Goal: Task Accomplishment & Management: Use online tool/utility

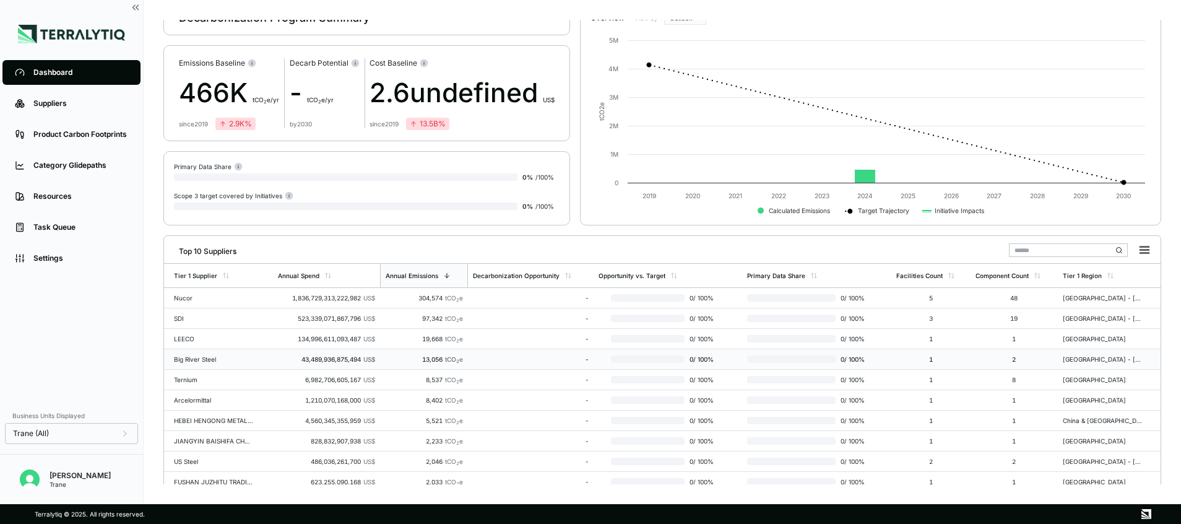
scroll to position [38, 0]
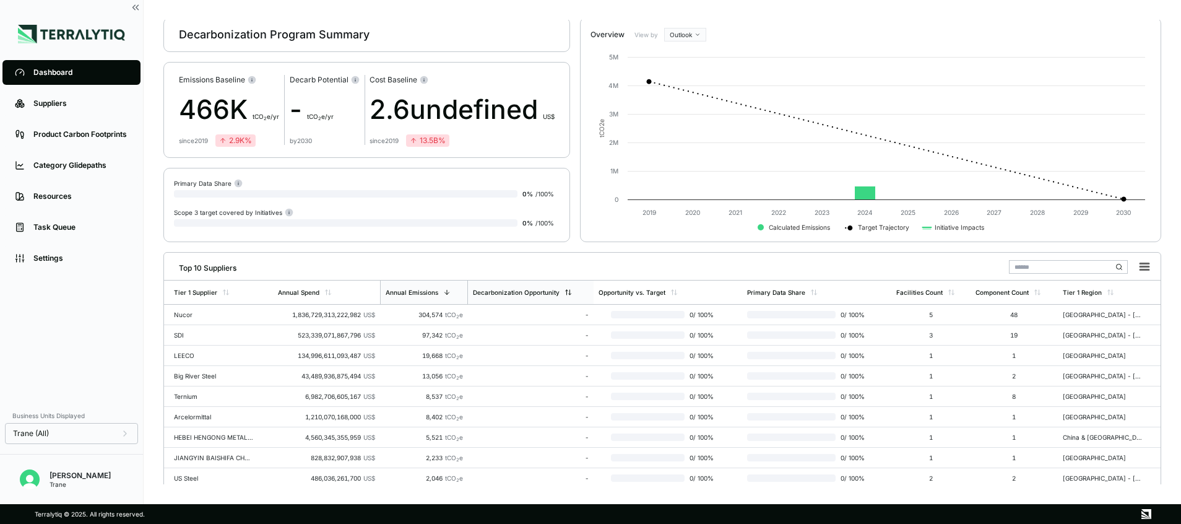
click at [503, 288] on div "Decarbonization Opportunity" at bounding box center [531, 292] width 126 height 24
click at [503, 288] on div "Decarbonization Opportunity" at bounding box center [530, 292] width 127 height 24
drag, startPoint x: 503, startPoint y: 288, endPoint x: 548, endPoint y: 288, distance: 44.6
click at [548, 288] on div "Decarbonization Opportunity" at bounding box center [530, 292] width 127 height 24
click at [541, 248] on div "Welcome Back, Cal ! Decarbonization Program Summary Emissions Baseline 466K t C…" at bounding box center [662, 252] width 998 height 464
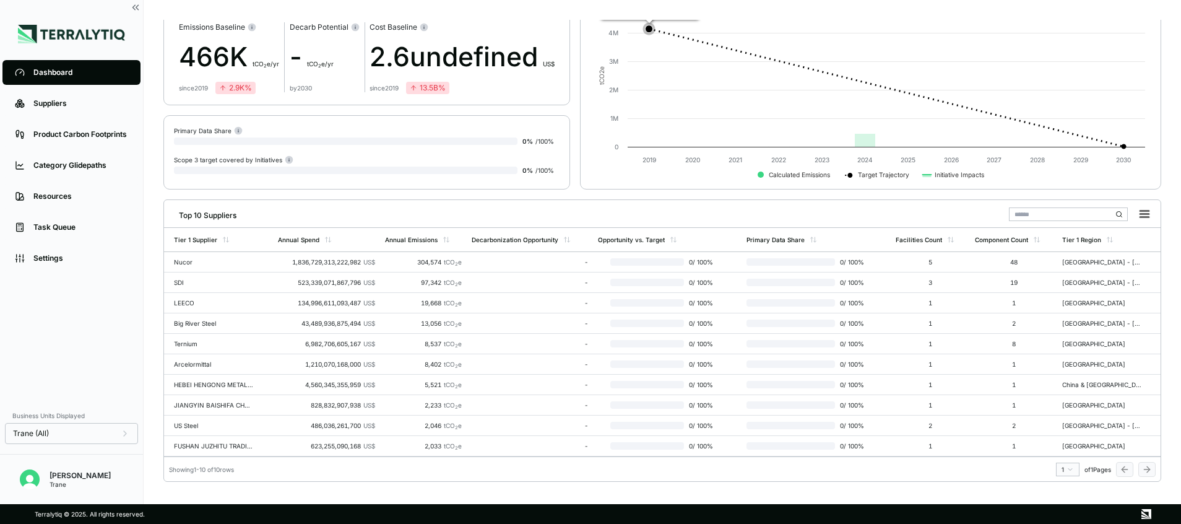
scroll to position [90, 0]
click at [181, 263] on div "Nucor" at bounding box center [213, 262] width 79 height 7
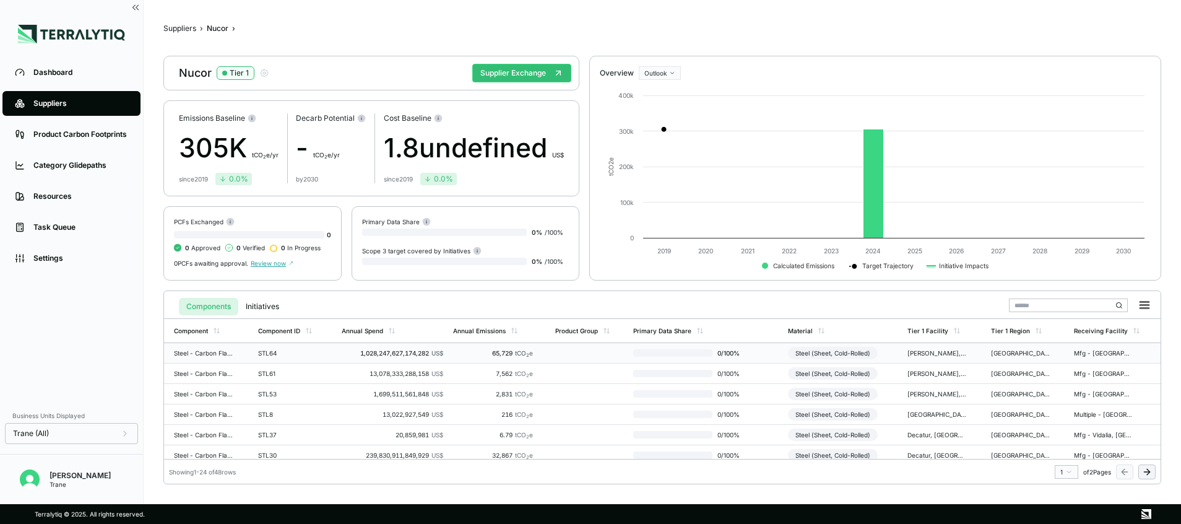
click at [1106, 348] on td "Mfg - [GEOGRAPHIC_DATA], [GEOGRAPHIC_DATA], [GEOGRAPHIC_DATA]" at bounding box center [1115, 353] width 92 height 20
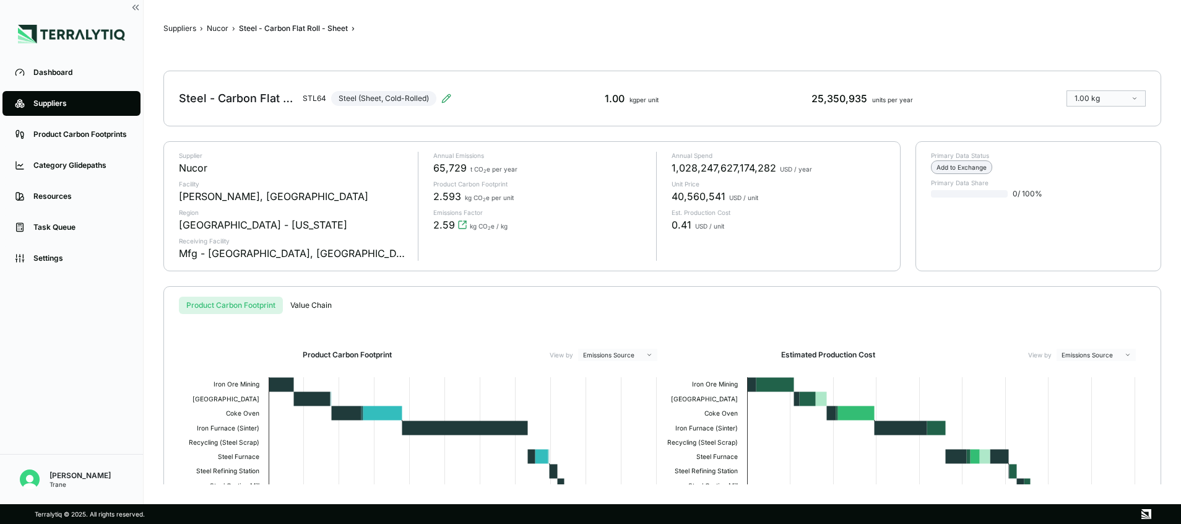
click at [970, 168] on div "Add to Exchange" at bounding box center [961, 167] width 61 height 14
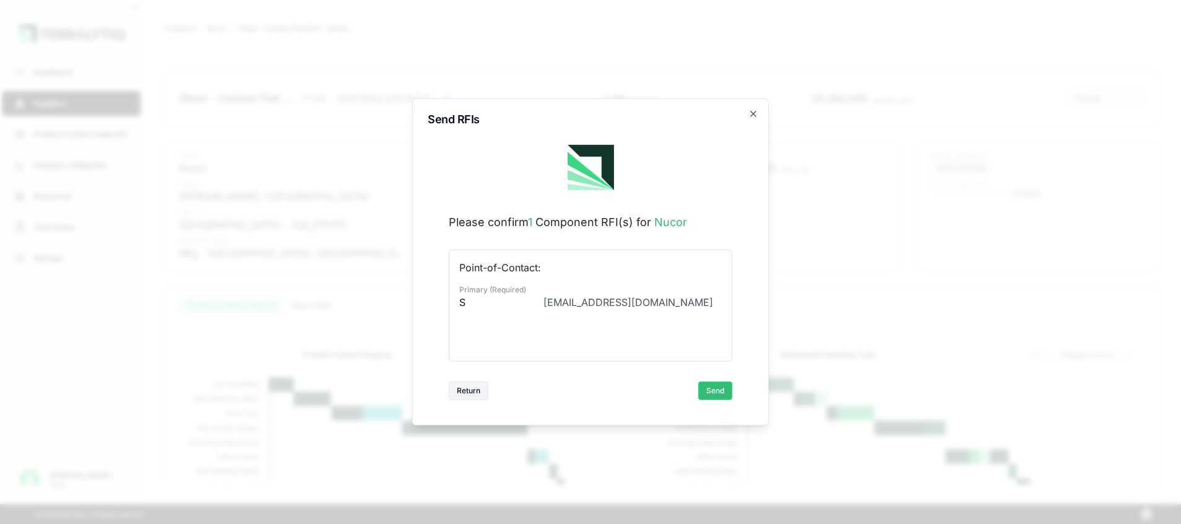
click at [749, 106] on div "Send RFIs Please confirm 1 Component RFI(s) for Nucor Point-of-Contact: Primary…" at bounding box center [590, 261] width 356 height 327
click at [752, 114] on icon "button" at bounding box center [753, 113] width 5 height 5
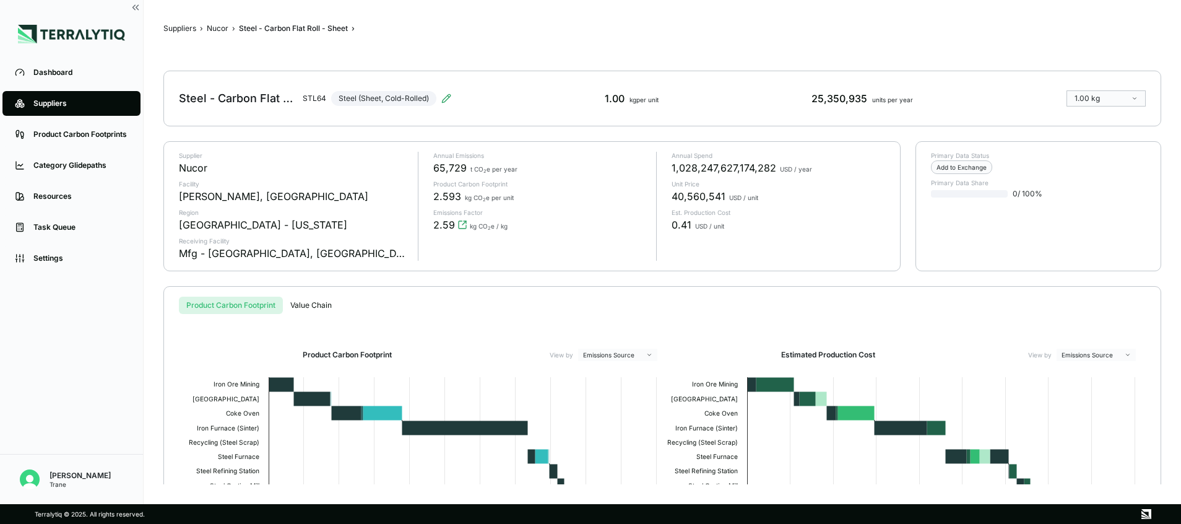
click at [99, 104] on div "Suppliers" at bounding box center [80, 103] width 95 height 10
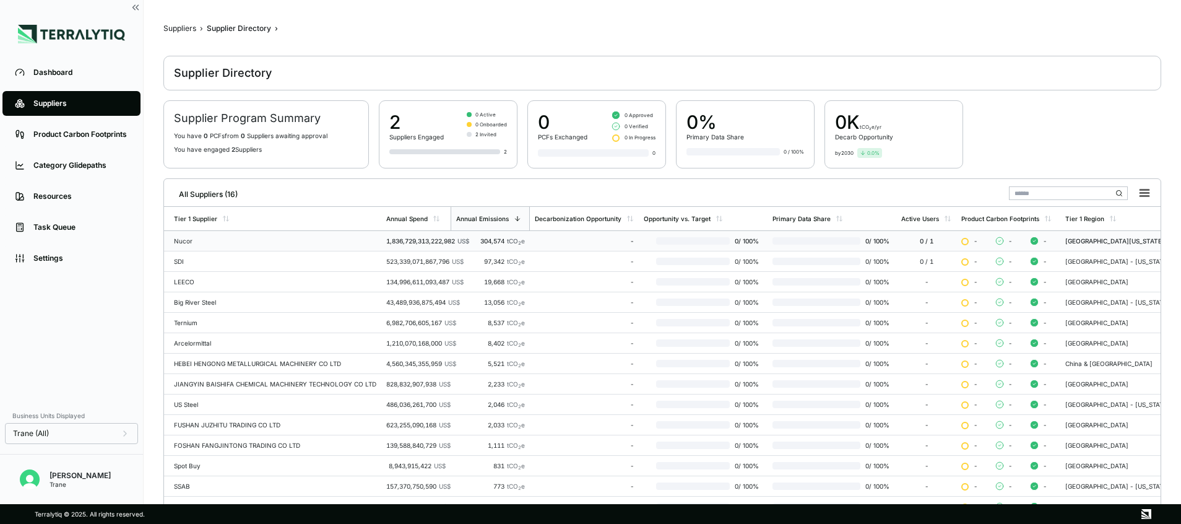
click at [772, 240] on div at bounding box center [816, 240] width 88 height 7
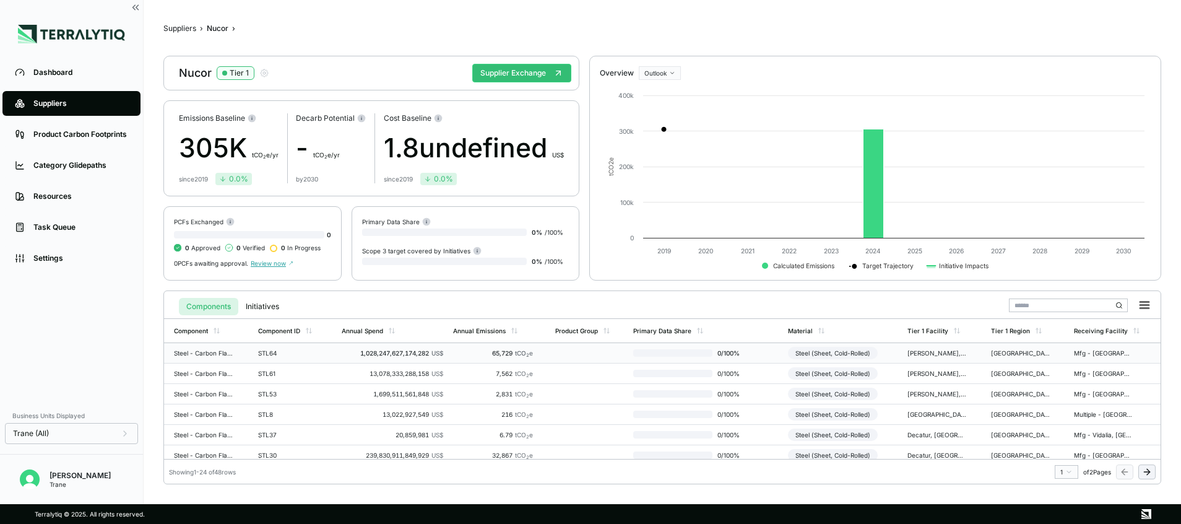
click at [554, 349] on td at bounding box center [589, 353] width 78 height 20
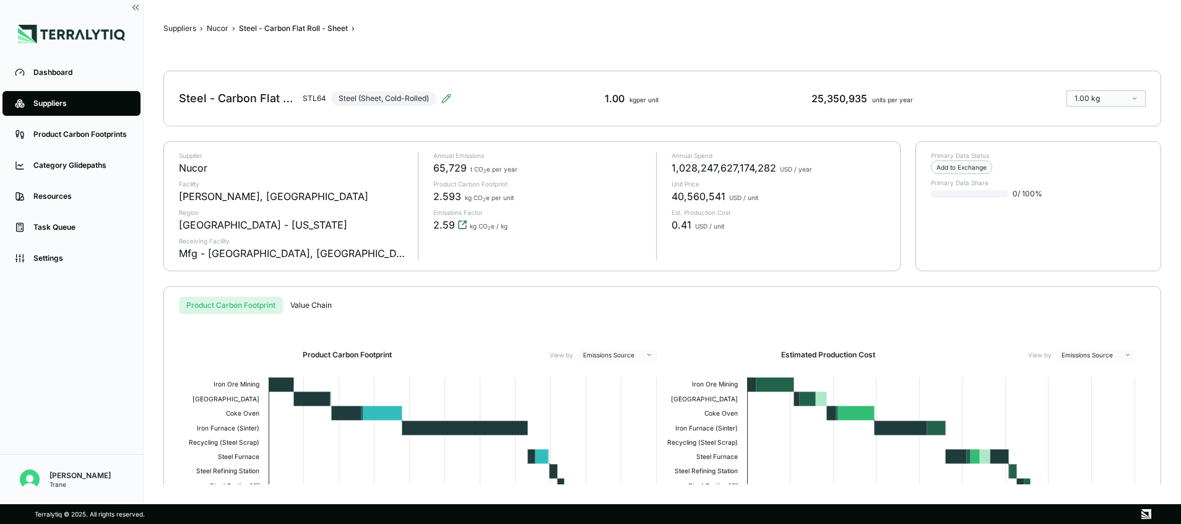
click at [459, 221] on icon "View audit trail" at bounding box center [462, 224] width 7 height 7
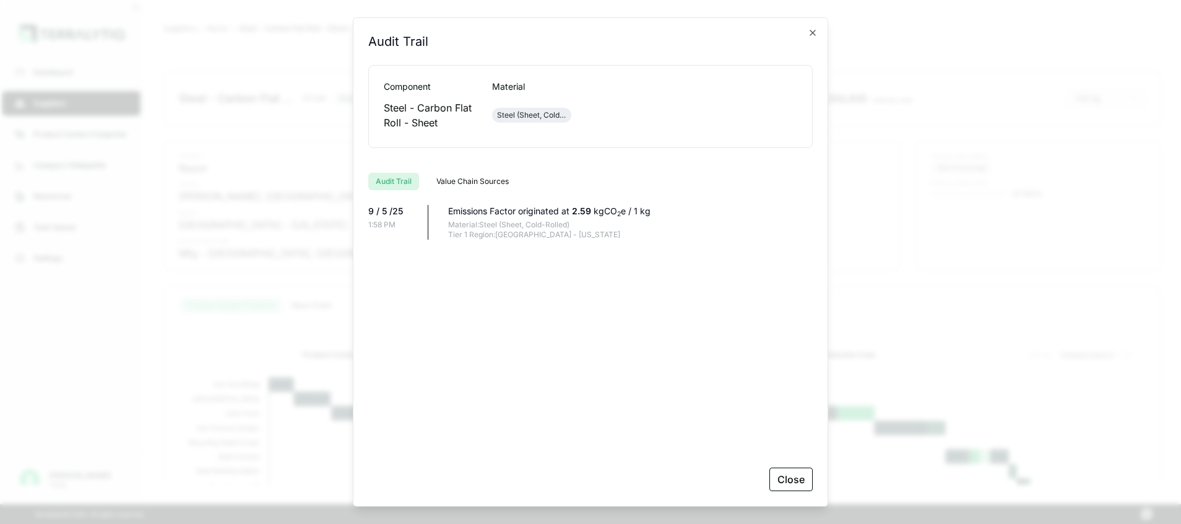
click at [470, 170] on div "Audit Trail Value Chain Sources" at bounding box center [590, 176] width 444 height 27
click at [814, 33] on icon "button" at bounding box center [813, 33] width 10 height 10
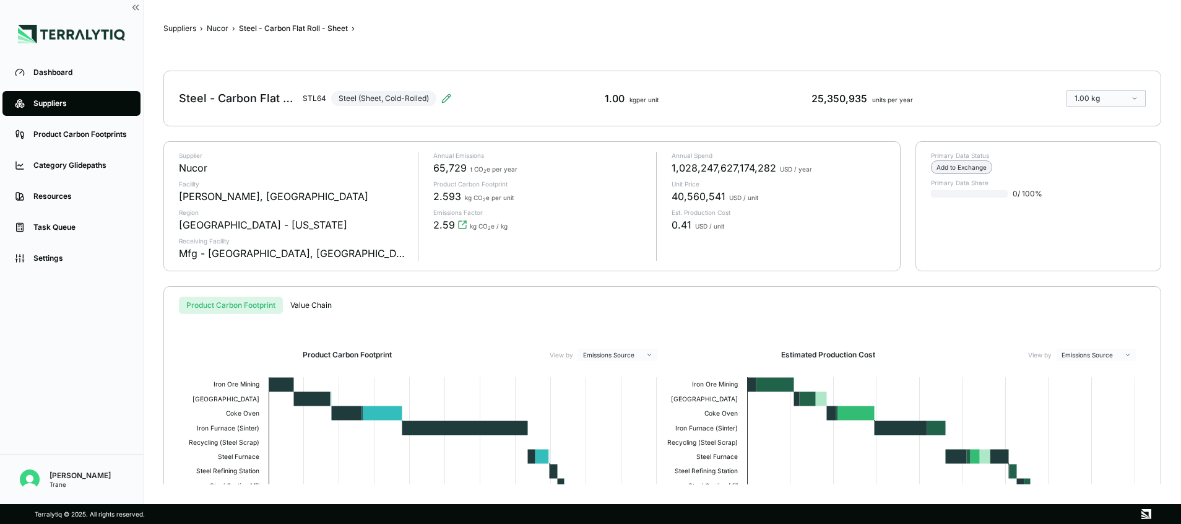
click at [967, 163] on div "Add to Exchange" at bounding box center [961, 167] width 61 height 14
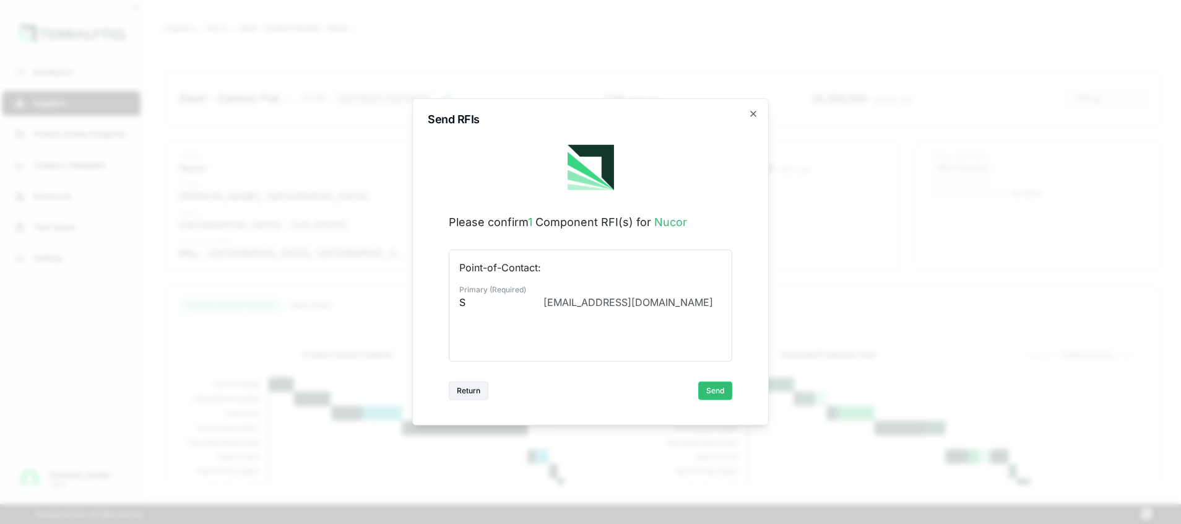
click at [752, 107] on div "Send RFIs Please confirm 1 Component RFI(s) for Nucor Point-of-Contact: Primary…" at bounding box center [590, 261] width 356 height 327
click at [754, 118] on icon "button" at bounding box center [753, 114] width 10 height 10
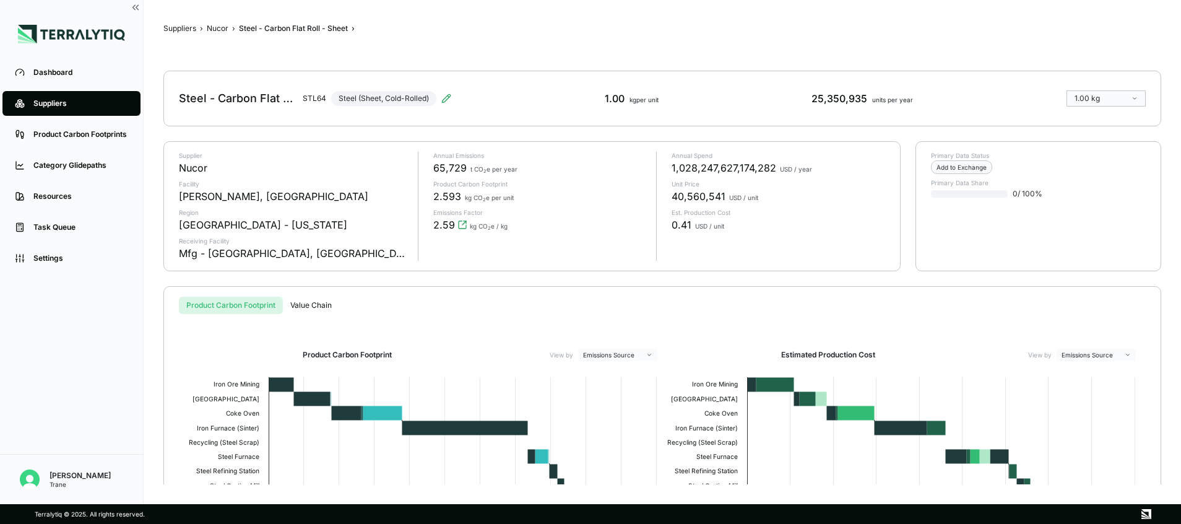
click at [71, 120] on li "Product Carbon Footprints" at bounding box center [71, 134] width 143 height 31
click at [72, 124] on link "Product Carbon Footprints" at bounding box center [71, 134] width 138 height 25
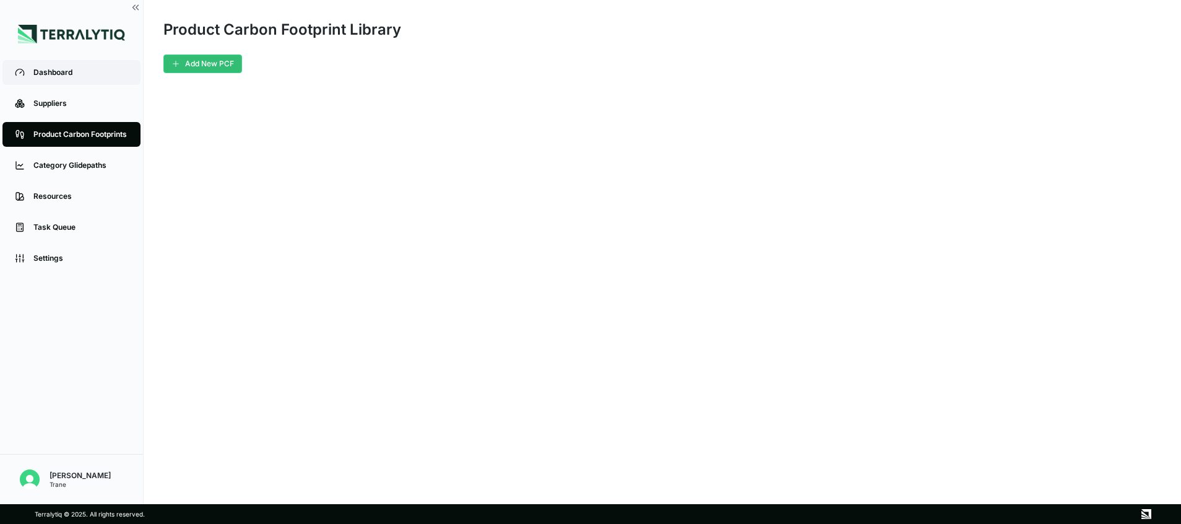
click at [91, 69] on div "Dashboard" at bounding box center [80, 72] width 95 height 10
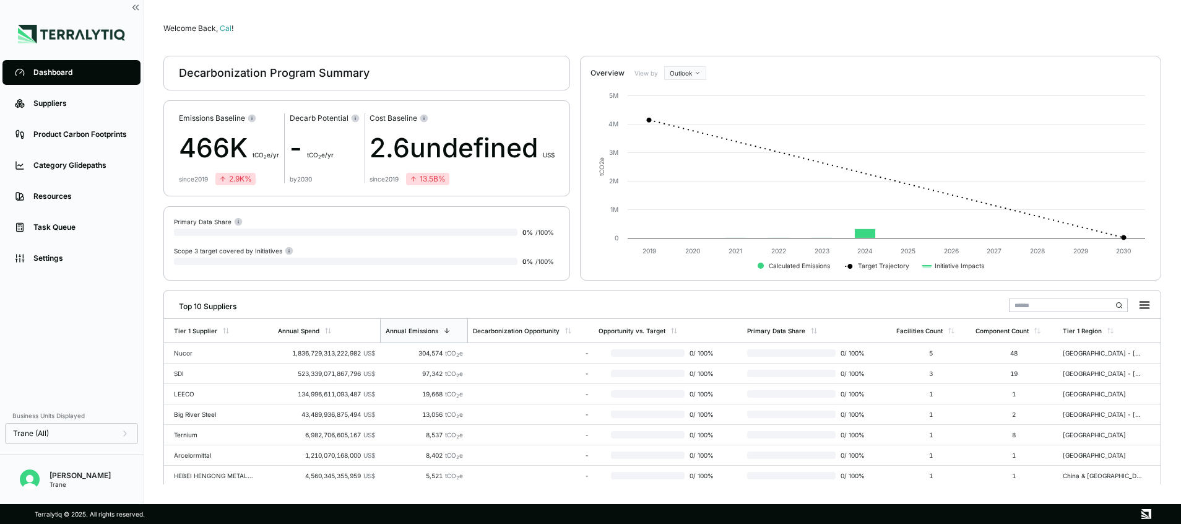
click at [50, 212] on li "Task Queue" at bounding box center [71, 227] width 143 height 31
click at [72, 196] on div "Resources" at bounding box center [80, 196] width 95 height 10
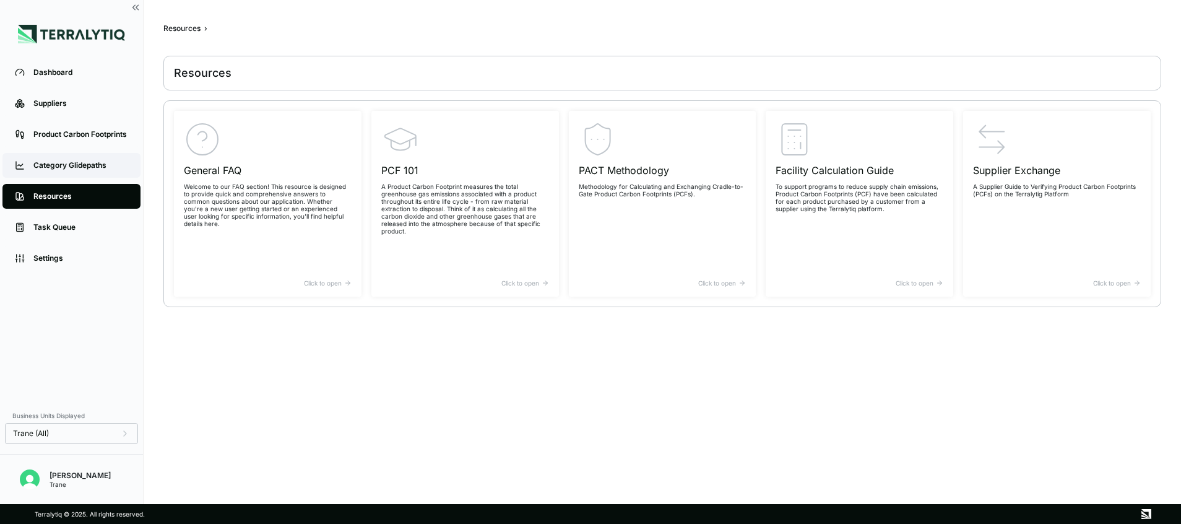
click at [96, 167] on div "Category Glidepaths" at bounding box center [80, 165] width 95 height 10
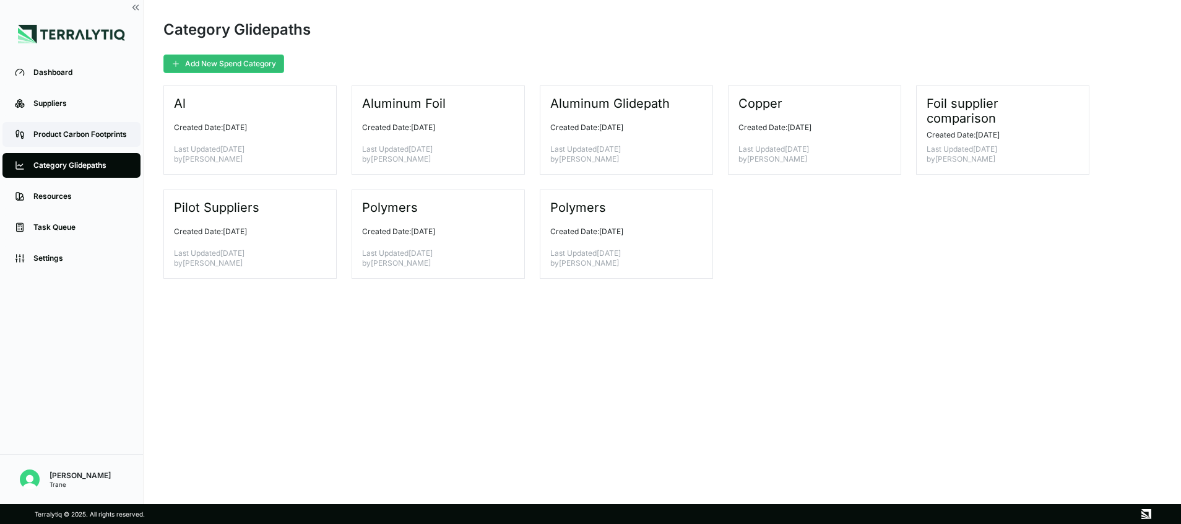
click at [98, 139] on div "Product Carbon Footprints" at bounding box center [80, 134] width 95 height 10
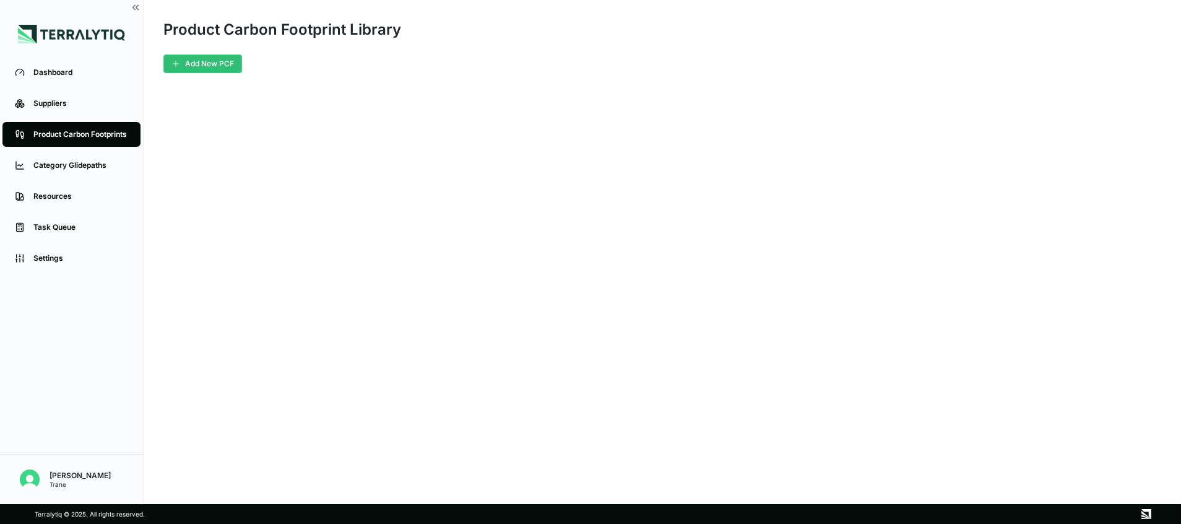
click at [69, 244] on li "Settings" at bounding box center [71, 258] width 143 height 31
click at [68, 254] on div "Settings" at bounding box center [80, 258] width 95 height 10
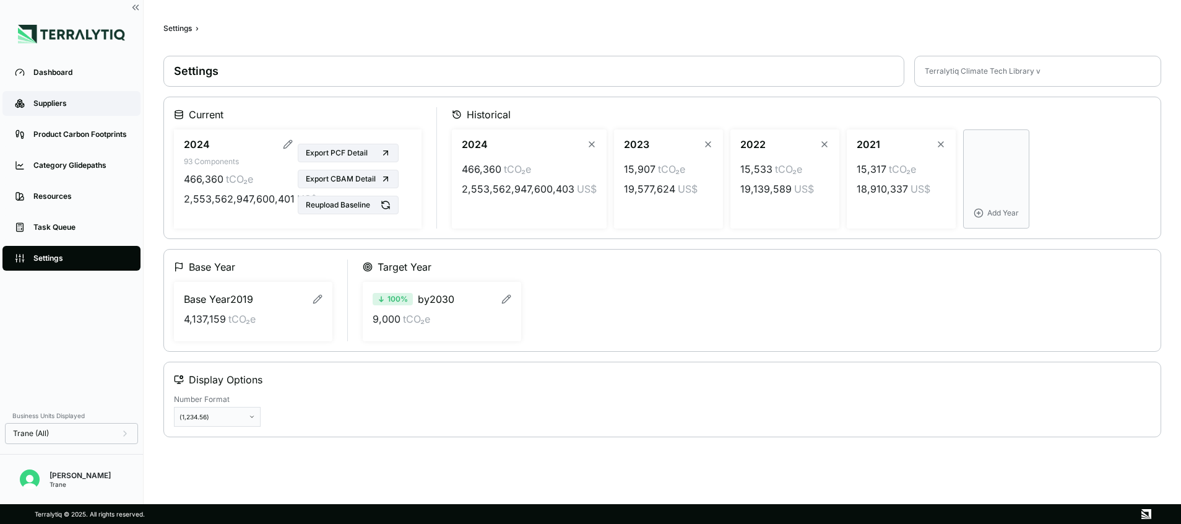
click at [49, 93] on link "Suppliers" at bounding box center [71, 103] width 138 height 25
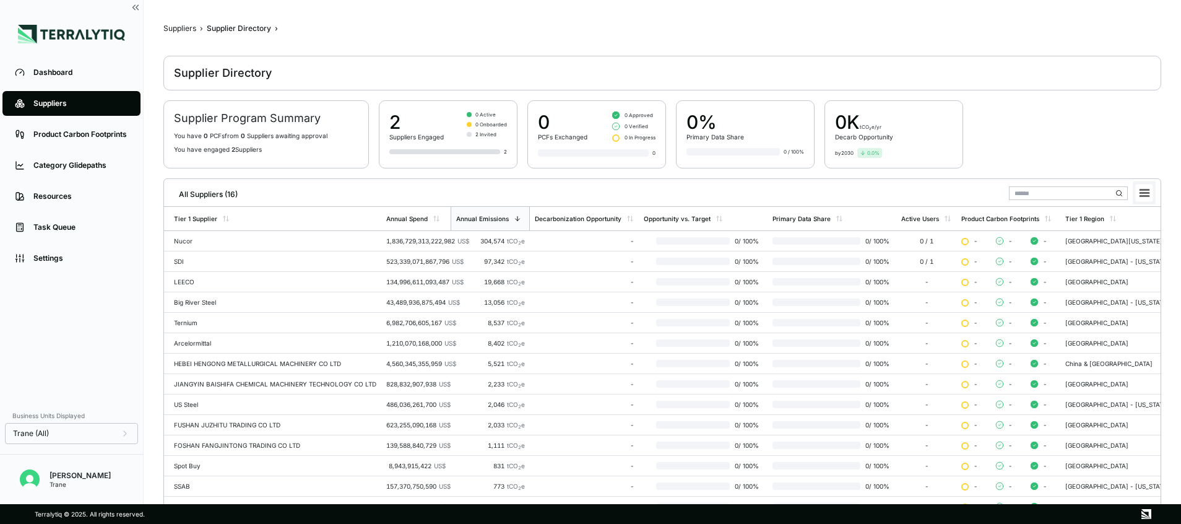
click at [1150, 196] on rect at bounding box center [1144, 192] width 17 height 17
click at [782, 171] on span "Supplier Directory Supplier Program Summary You have 0 PCF s from 0 Supplier s …" at bounding box center [662, 319] width 998 height 527
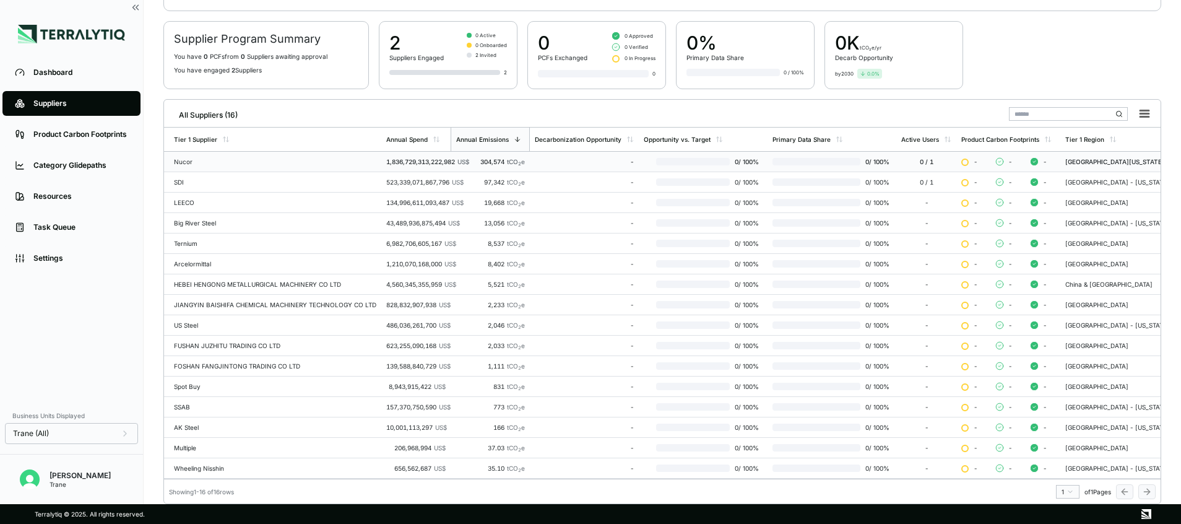
click at [188, 152] on td "Nucor" at bounding box center [272, 162] width 217 height 20
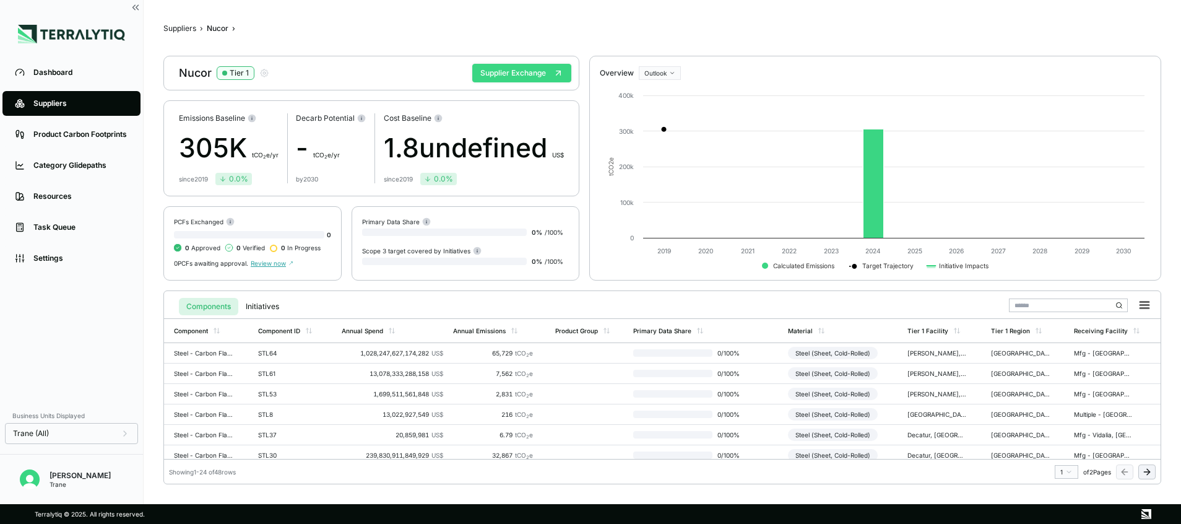
click at [533, 77] on button "Supplier Exchange" at bounding box center [521, 73] width 99 height 19
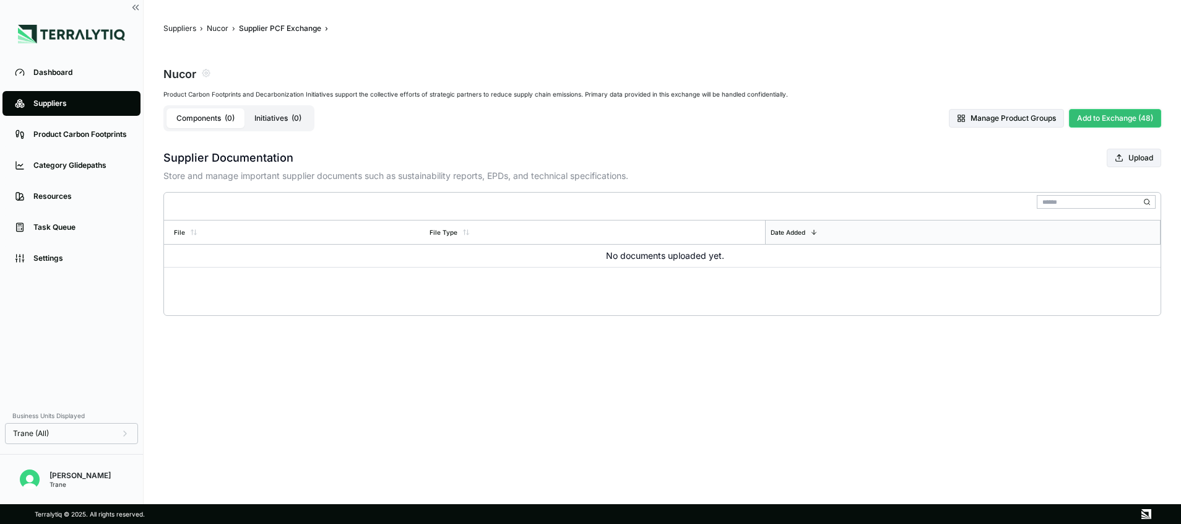
click at [1116, 118] on button "Add to Exchange (48)" at bounding box center [1115, 118] width 92 height 19
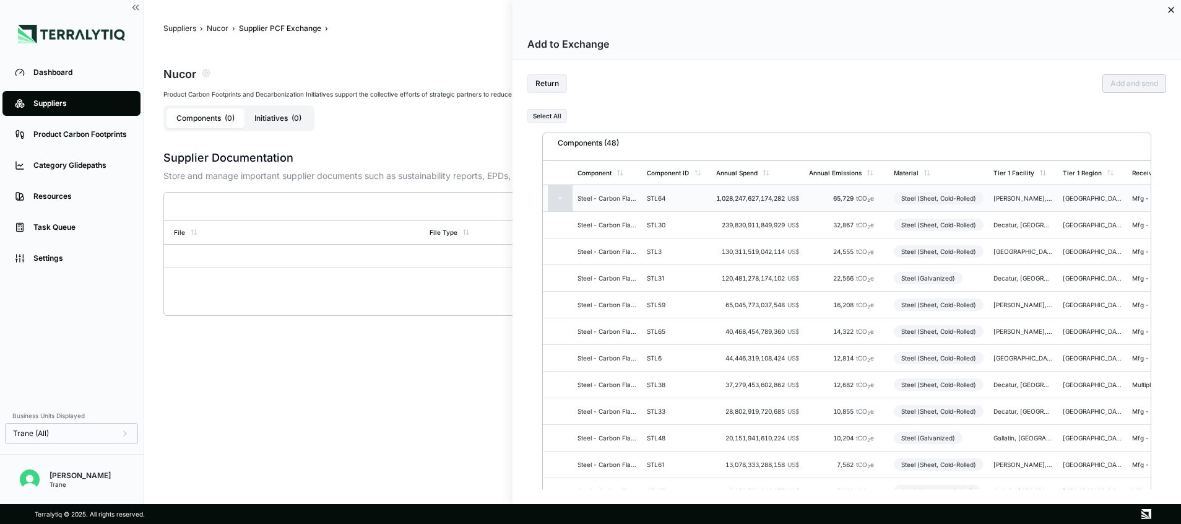
click at [668, 189] on td "STL64" at bounding box center [676, 198] width 69 height 27
click at [1134, 75] on button "Add and send" at bounding box center [1134, 83] width 64 height 19
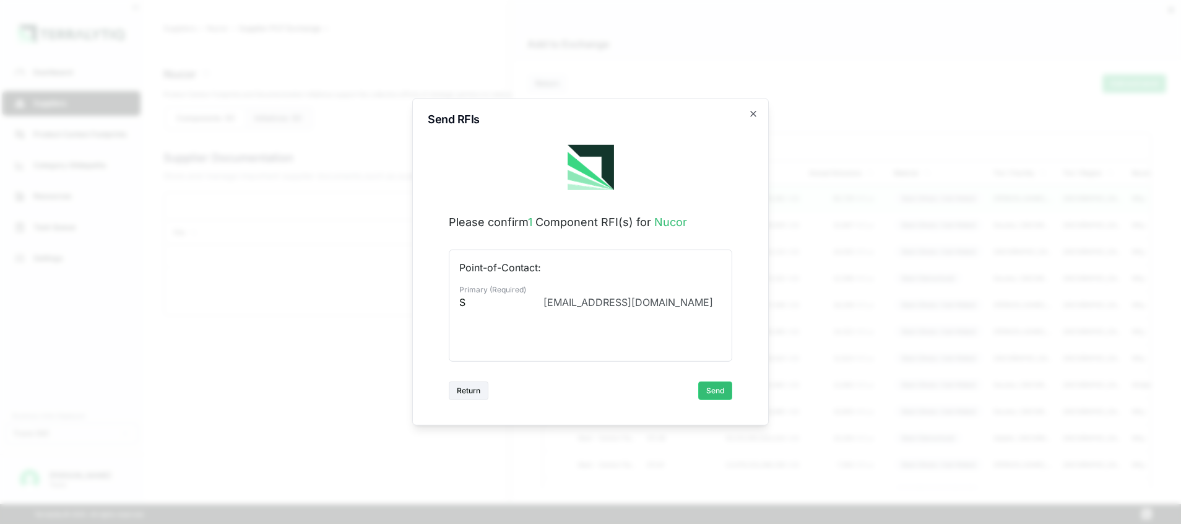
click at [748, 116] on h2 "Send RFIs" at bounding box center [590, 119] width 325 height 11
click at [761, 118] on div "Send RFIs Please confirm 1 Component RFI(s) for Nucor Point-of-Contact: Primary…" at bounding box center [590, 261] width 356 height 327
click at [753, 113] on icon "button" at bounding box center [753, 114] width 10 height 10
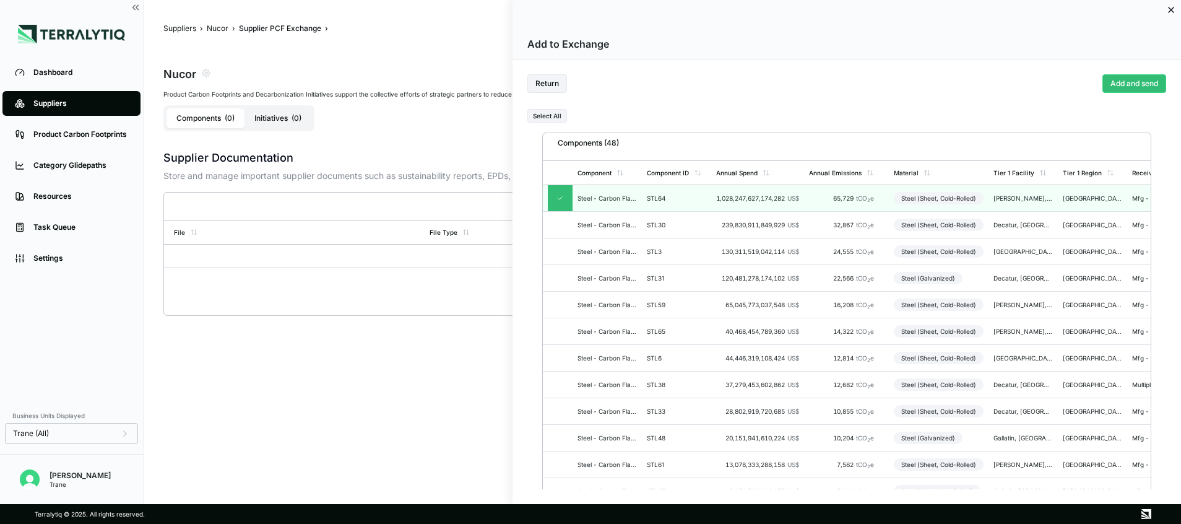
click at [388, 126] on div at bounding box center [590, 262] width 1181 height 524
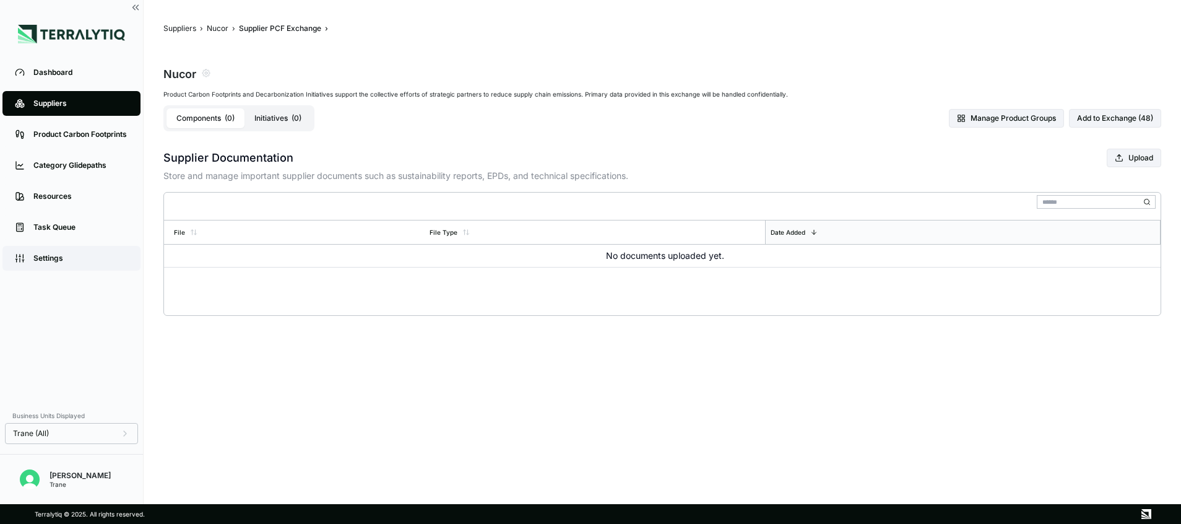
click at [69, 270] on link "Settings" at bounding box center [71, 258] width 138 height 25
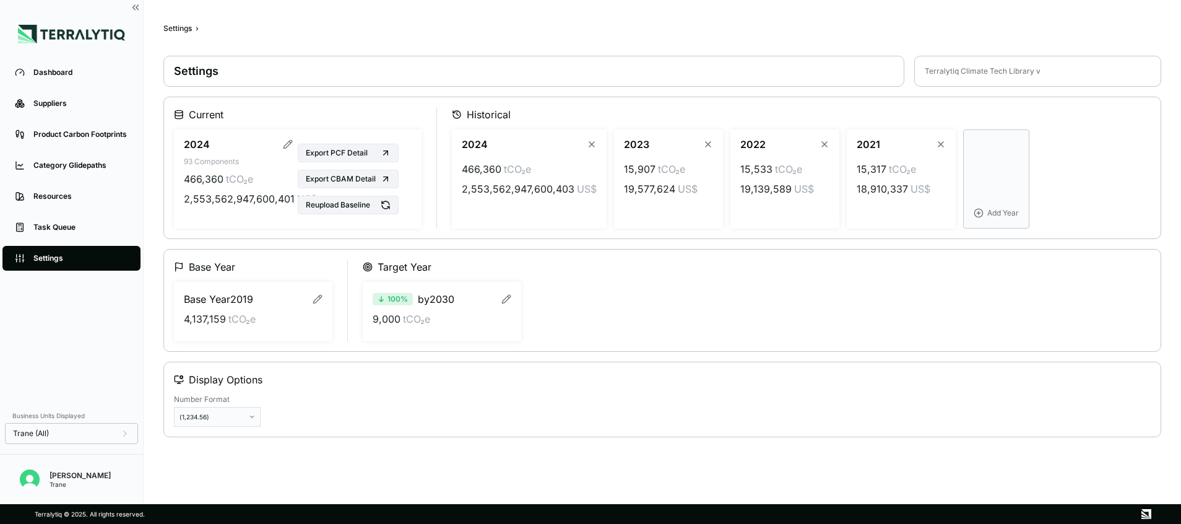
click at [100, 90] on li "Suppliers" at bounding box center [71, 103] width 143 height 31
click at [97, 104] on div "Suppliers" at bounding box center [80, 103] width 95 height 10
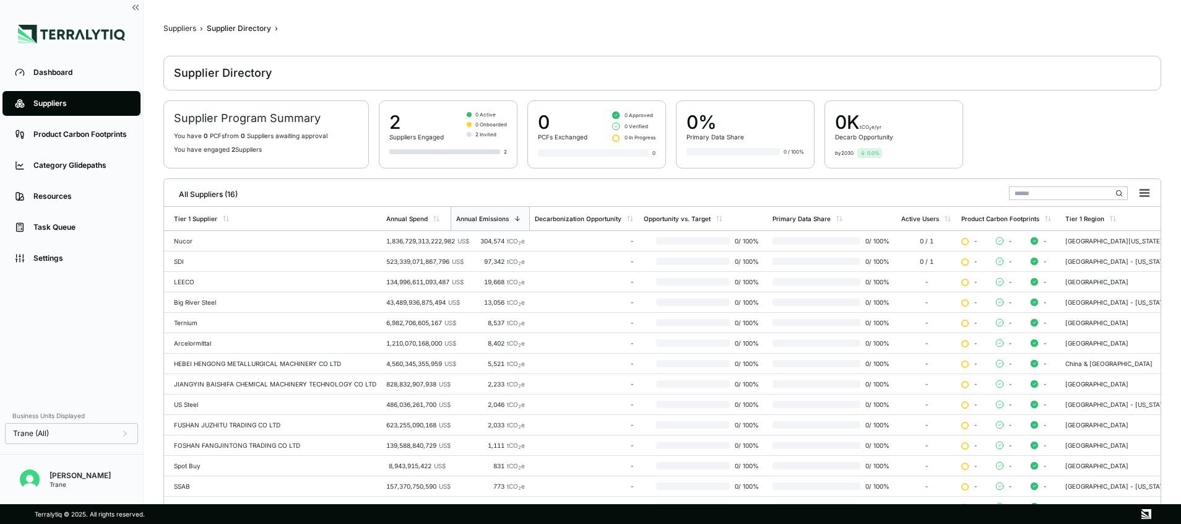
click at [231, 69] on div "Supplier Directory" at bounding box center [223, 73] width 98 height 15
click at [1144, 193] on icon at bounding box center [1144, 193] width 9 height 6
click at [744, 187] on div "All Suppliers (16) Download CSV Download XLSX" at bounding box center [662, 191] width 986 height 25
click at [200, 231] on td "Nucor" at bounding box center [272, 241] width 217 height 20
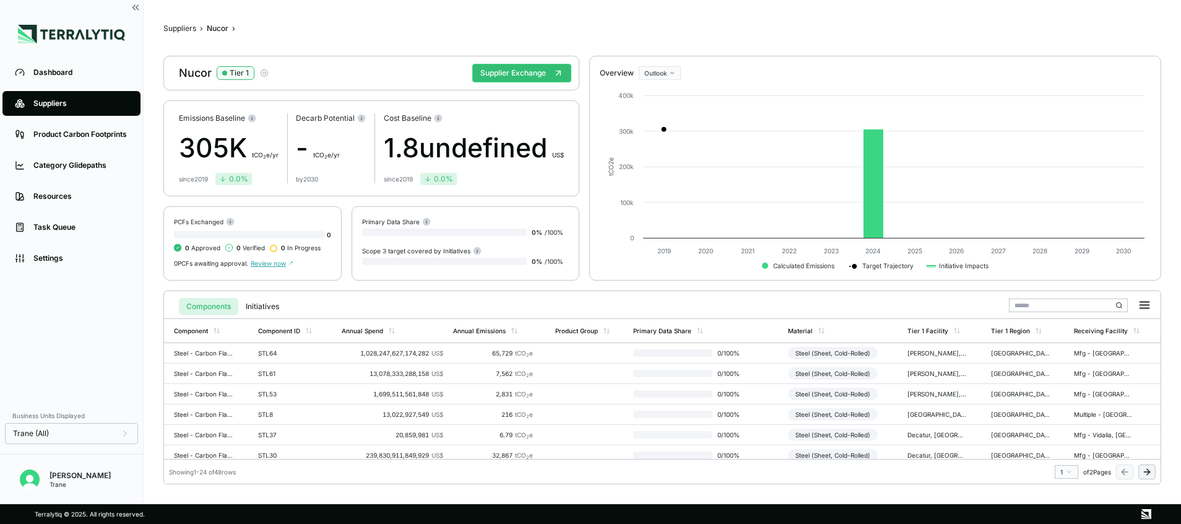
click at [260, 69] on icon "button" at bounding box center [264, 73] width 10 height 10
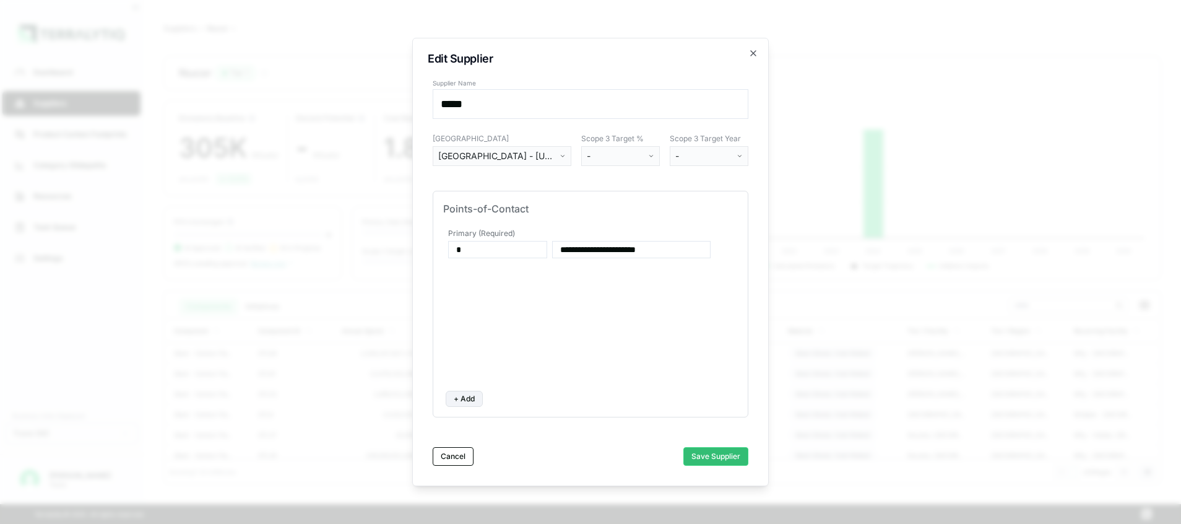
drag, startPoint x: 480, startPoint y: 253, endPoint x: 416, endPoint y: 234, distance: 66.0
click at [416, 234] on div "**********" at bounding box center [590, 262] width 356 height 448
drag, startPoint x: 683, startPoint y: 254, endPoint x: 380, endPoint y: 207, distance: 306.2
click at [380, 207] on body "Dashboard Suppliers Product Carbon Footprints Category Glidepaths Resources Tas…" at bounding box center [590, 262] width 1181 height 524
click at [479, 251] on input at bounding box center [497, 249] width 99 height 17
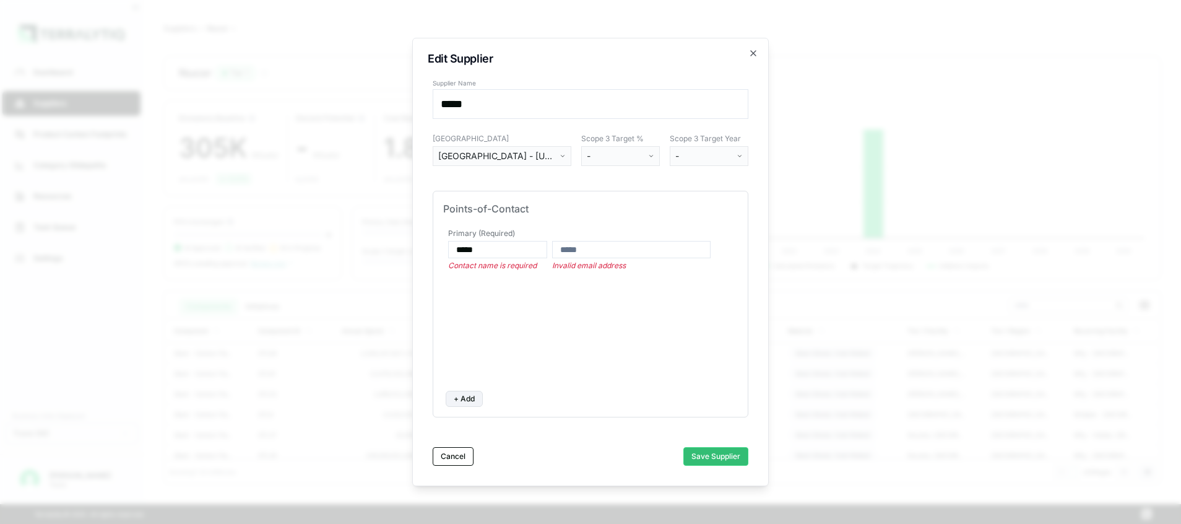
type input "*****"
click at [635, 239] on div "Primary (Required) ***** Contact name is required Invalid email address" at bounding box center [591, 246] width 290 height 40
click at [628, 251] on input at bounding box center [631, 249] width 158 height 17
type input "**********"
click at [715, 459] on button "Save Supplier" at bounding box center [715, 456] width 65 height 19
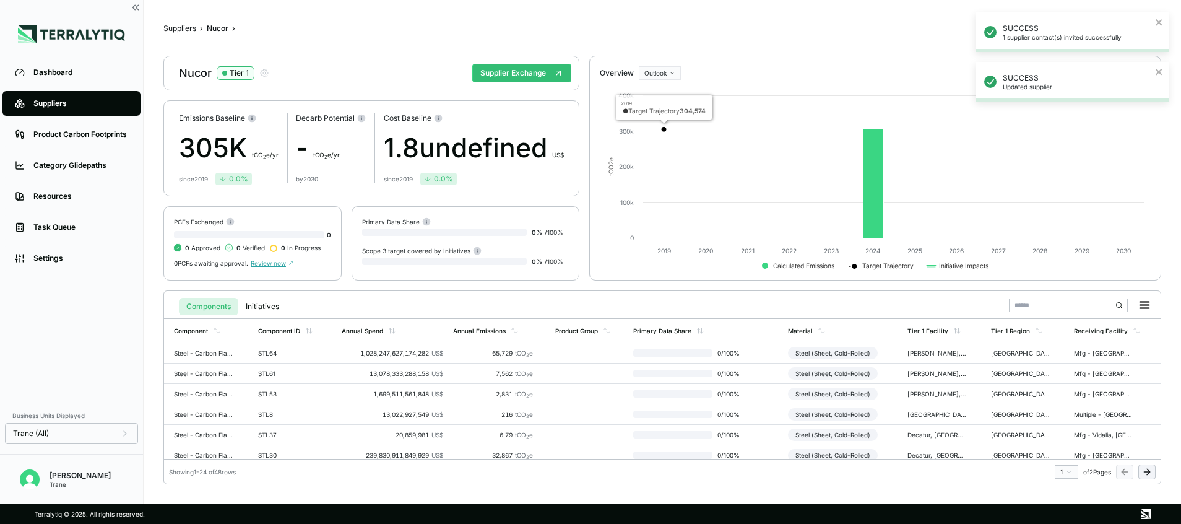
click at [559, 60] on div "Nucor Tier 1 Supplier Exchange" at bounding box center [371, 73] width 416 height 35
click at [548, 66] on button "Supplier Exchange" at bounding box center [521, 73] width 99 height 19
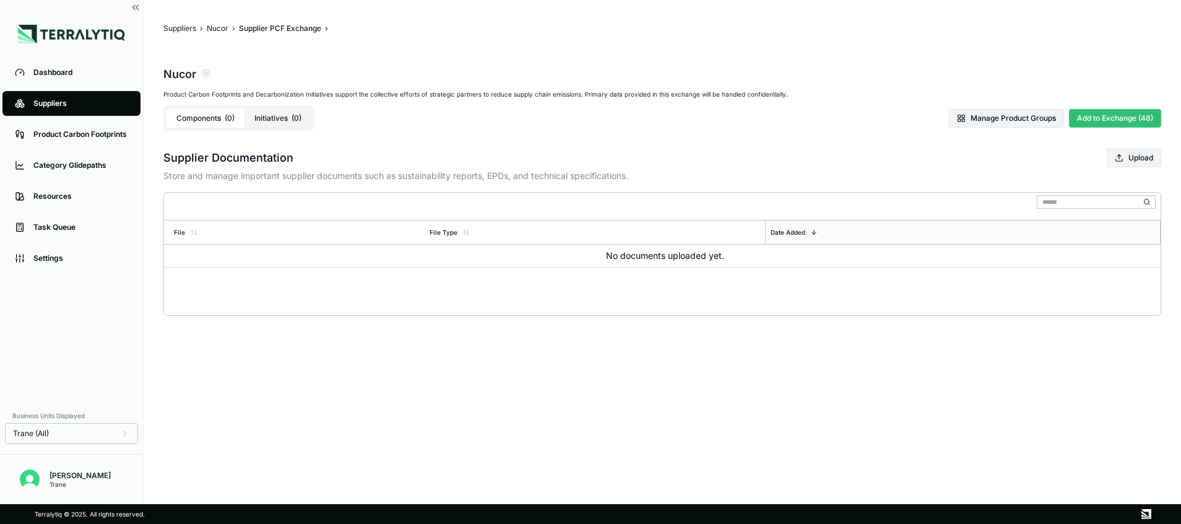
click at [1136, 120] on button "Add to Exchange (48)" at bounding box center [1115, 118] width 92 height 19
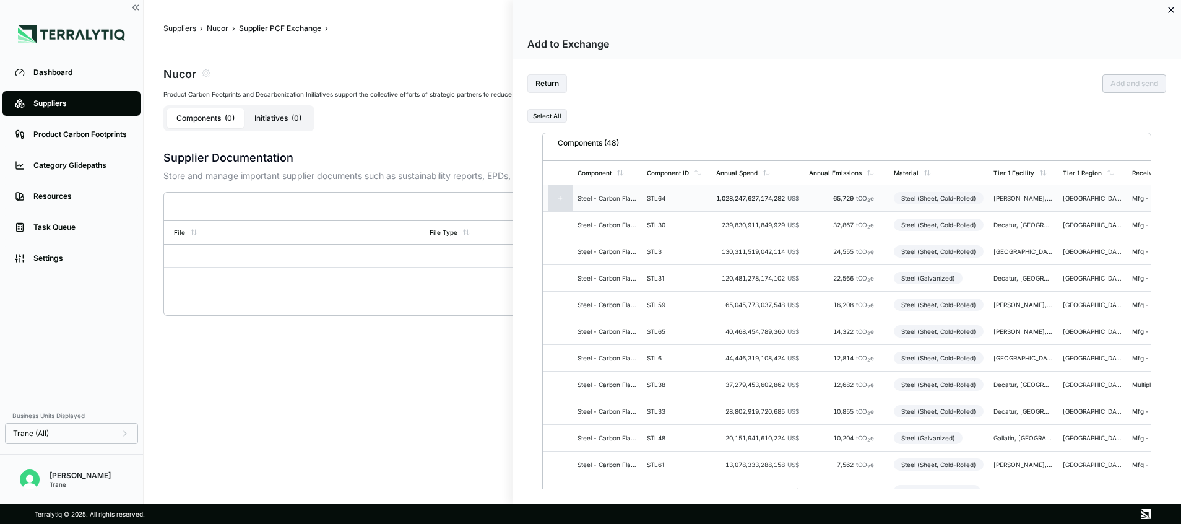
click at [792, 198] on span "US$" at bounding box center [793, 197] width 12 height 7
click at [1143, 77] on button "Add and send" at bounding box center [1134, 83] width 64 height 19
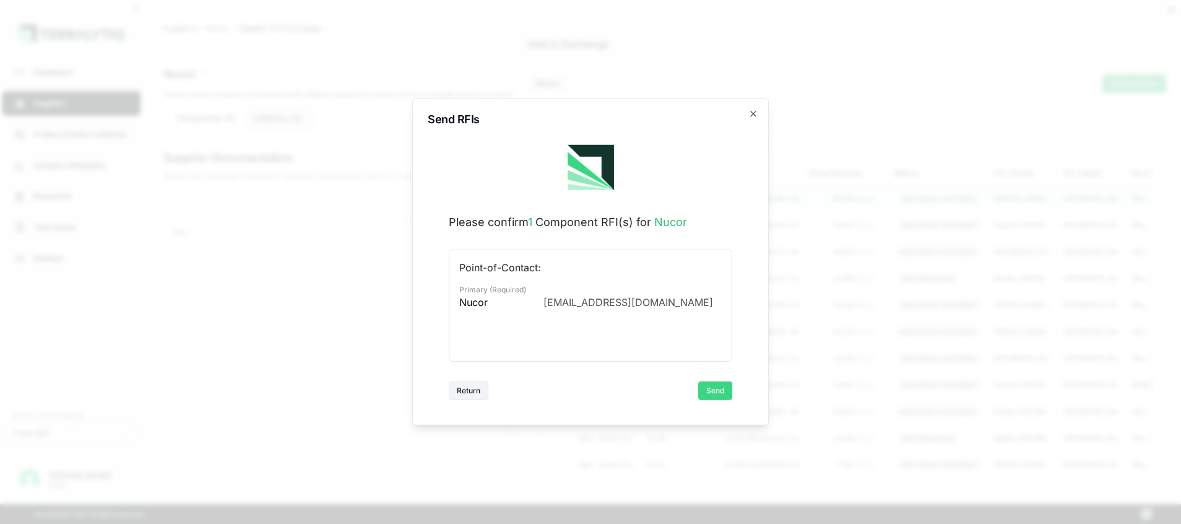
click at [713, 383] on button "Send" at bounding box center [715, 390] width 34 height 19
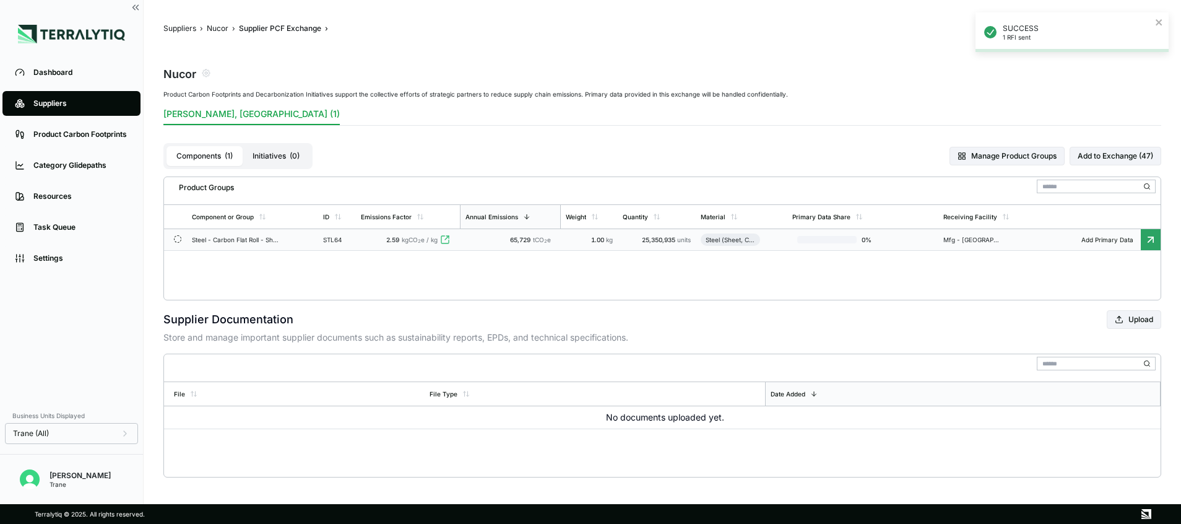
click at [446, 237] on icon at bounding box center [445, 240] width 10 height 10
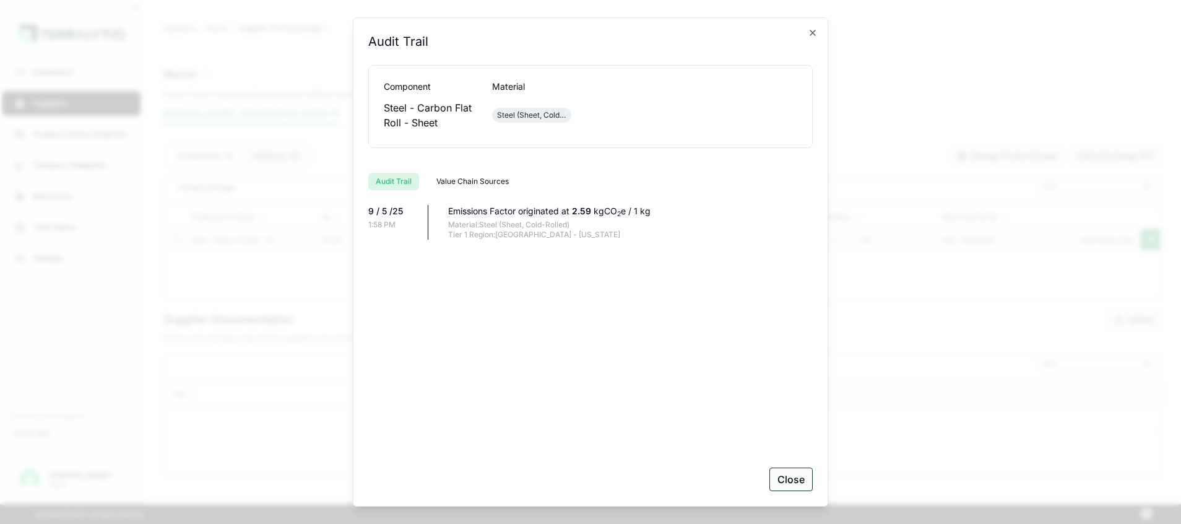
click at [796, 471] on button "Close" at bounding box center [790, 479] width 43 height 24
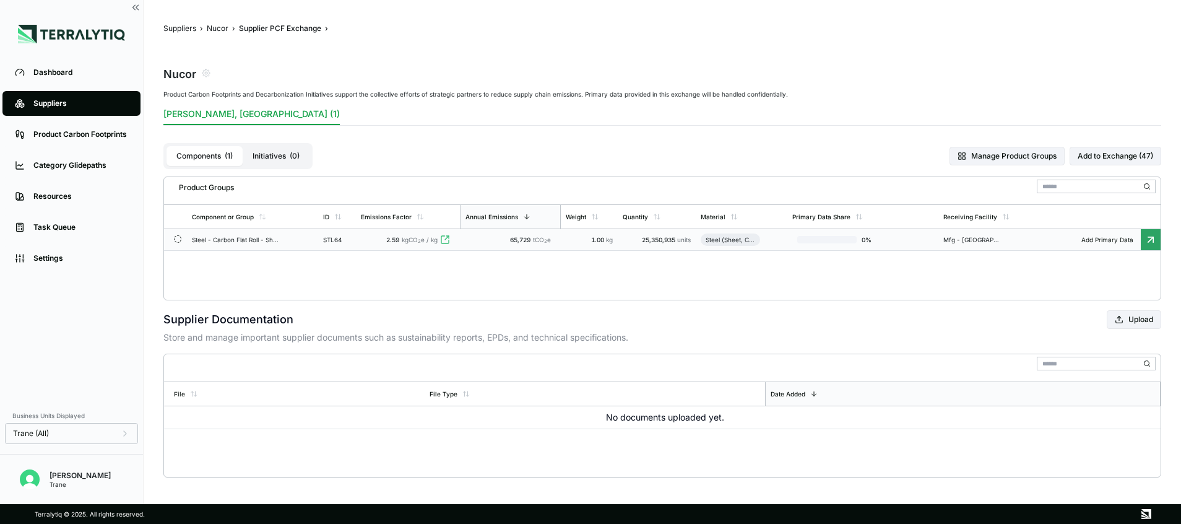
click at [553, 237] on div "65,729 tCO 2 e" at bounding box center [510, 239] width 91 height 7
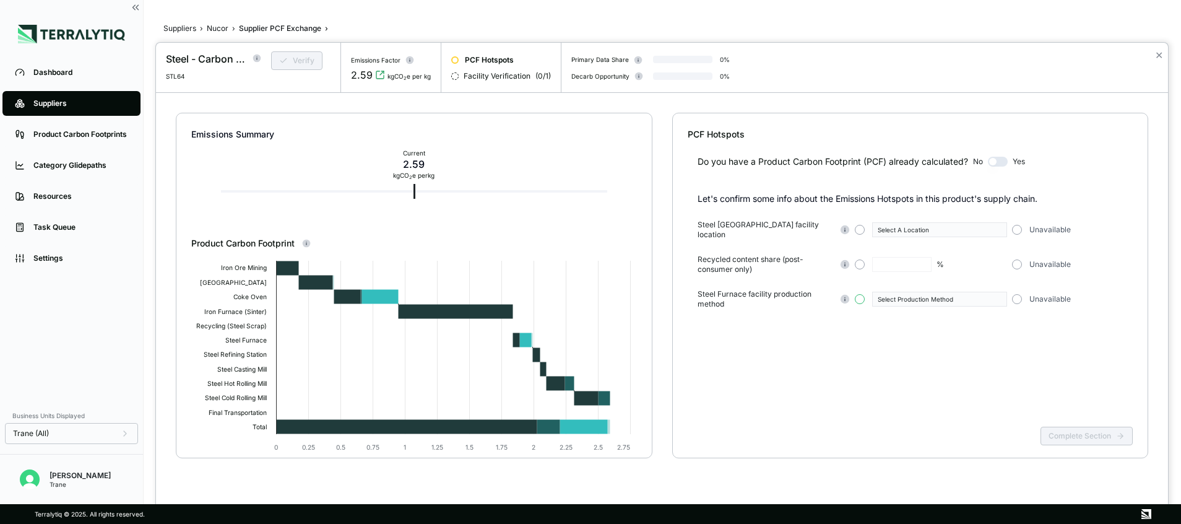
click at [860, 294] on button "button" at bounding box center [860, 299] width 10 height 10
click at [925, 295] on div "Select Production Method" at bounding box center [934, 298] width 115 height 7
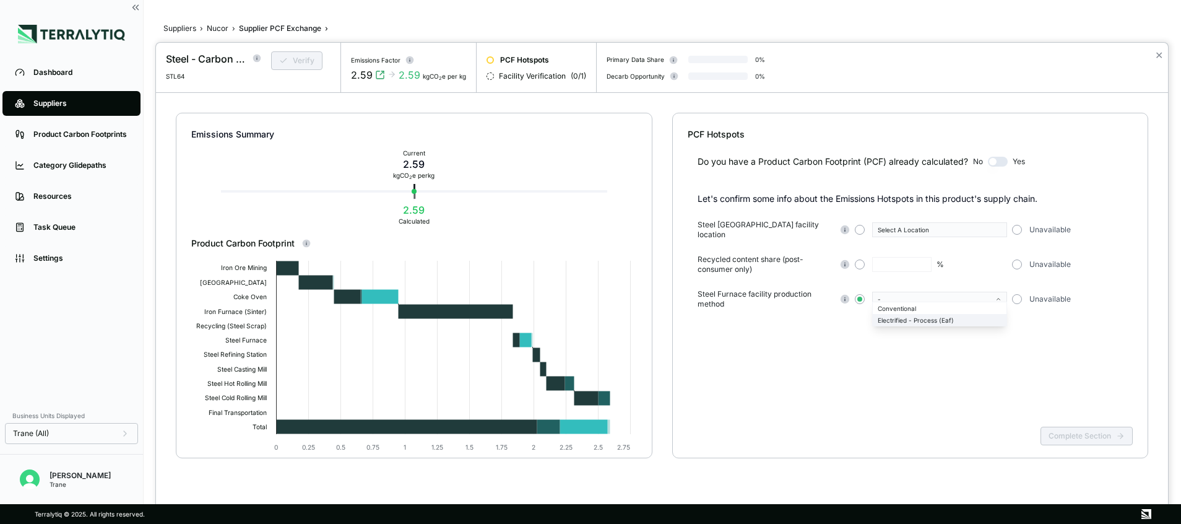
click at [927, 322] on div "Electrified - Process (Eaf)" at bounding box center [939, 319] width 124 height 7
click at [866, 260] on div "%" at bounding box center [931, 264] width 152 height 15
click at [858, 259] on button "button" at bounding box center [860, 264] width 10 height 10
click at [857, 225] on button "button" at bounding box center [860, 230] width 10 height 10
click at [892, 226] on div "Select A Location" at bounding box center [934, 229] width 115 height 7
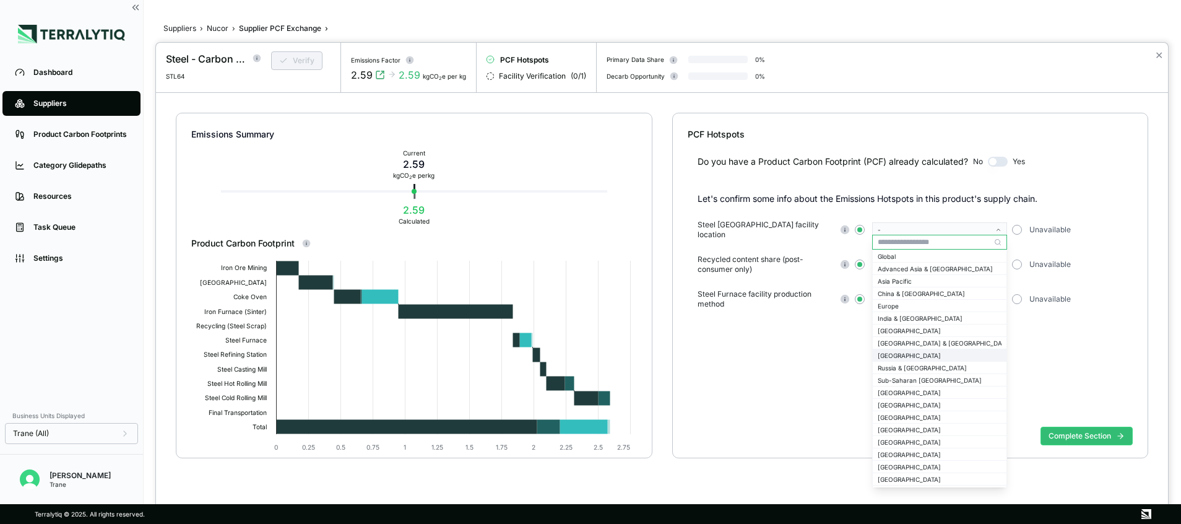
click at [903, 351] on div "[GEOGRAPHIC_DATA]" at bounding box center [939, 354] width 124 height 7
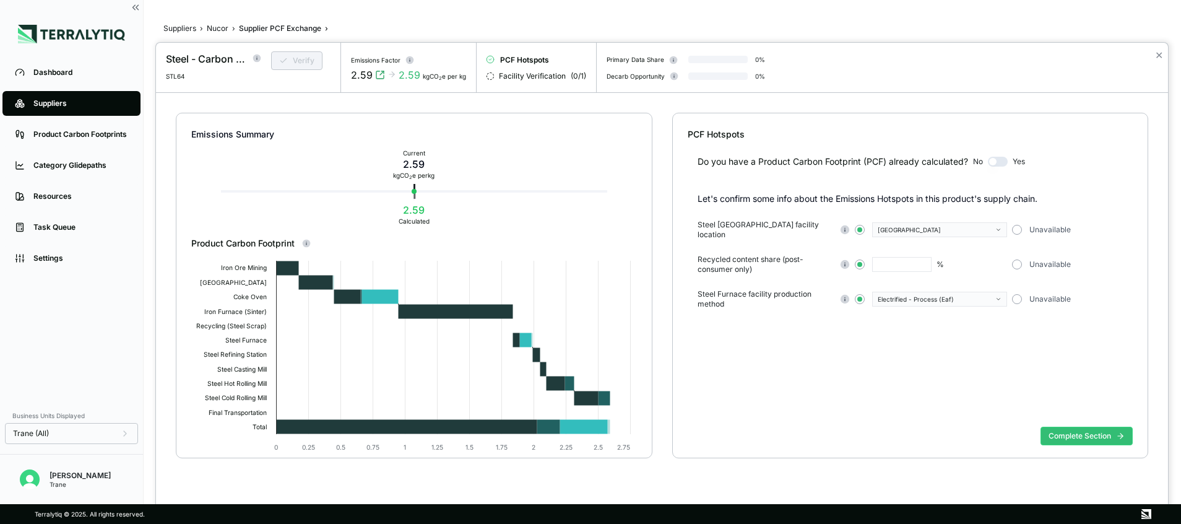
click at [942, 228] on div "[GEOGRAPHIC_DATA]" at bounding box center [934, 229] width 115 height 7
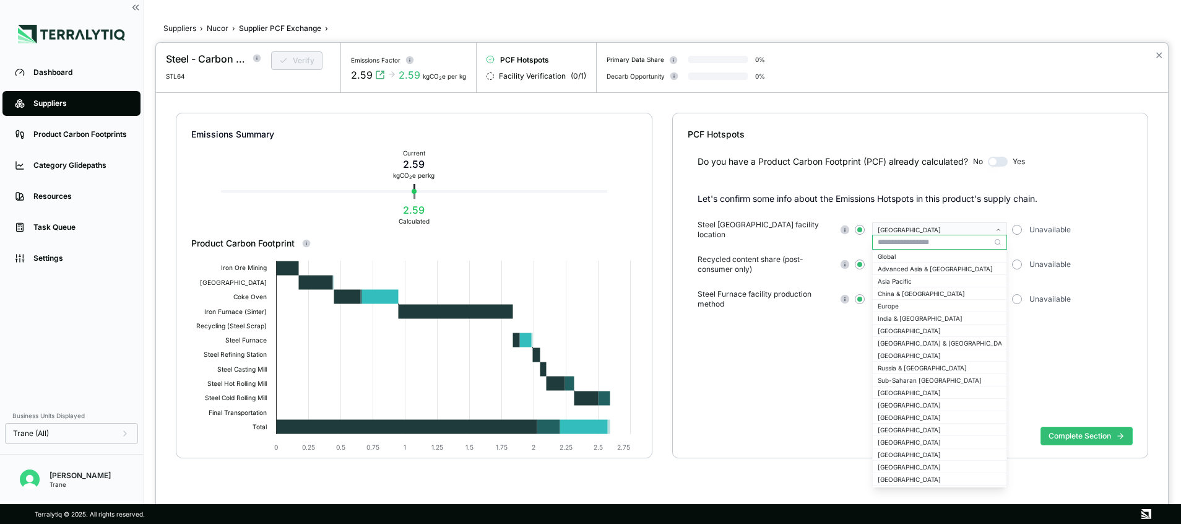
click at [924, 240] on input "text" at bounding box center [940, 242] width 134 height 15
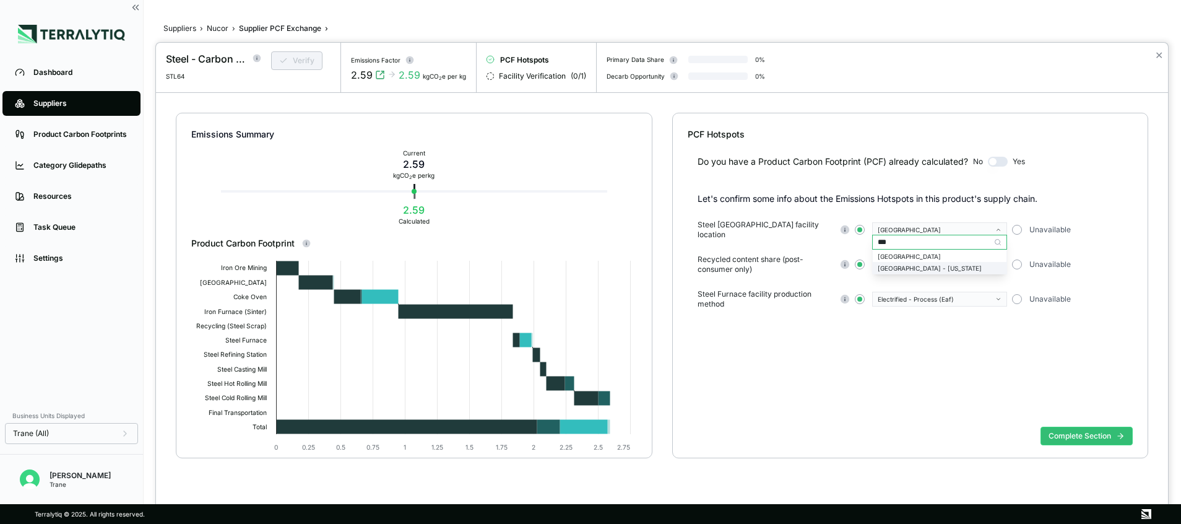
type input "***"
click at [919, 267] on div "[GEOGRAPHIC_DATA] - [US_STATE]" at bounding box center [939, 267] width 124 height 7
click at [959, 257] on div "%" at bounding box center [931, 264] width 152 height 15
click at [883, 259] on input "text" at bounding box center [901, 264] width 59 height 15
click at [251, 51] on div "Steel - Carbon Flat Roll - Sheet STL64 Verify" at bounding box center [248, 61] width 165 height 37
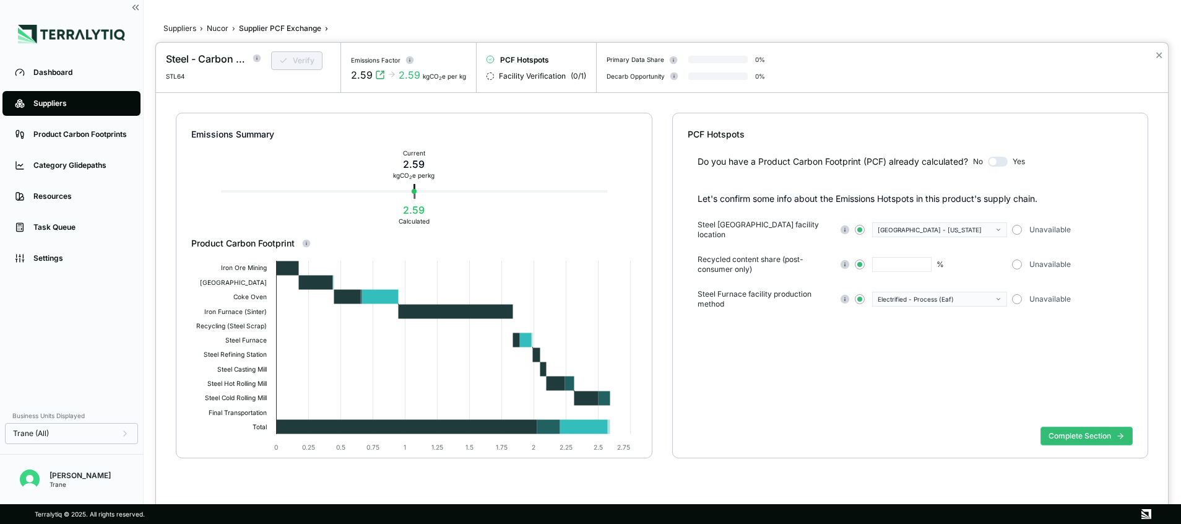
click at [257, 56] on circle at bounding box center [257, 58] width 8 height 8
click at [228, 88] on div at bounding box center [248, 86] width 165 height 12
click at [340, 117] on div "STL64" at bounding box center [364, 115] width 71 height 7
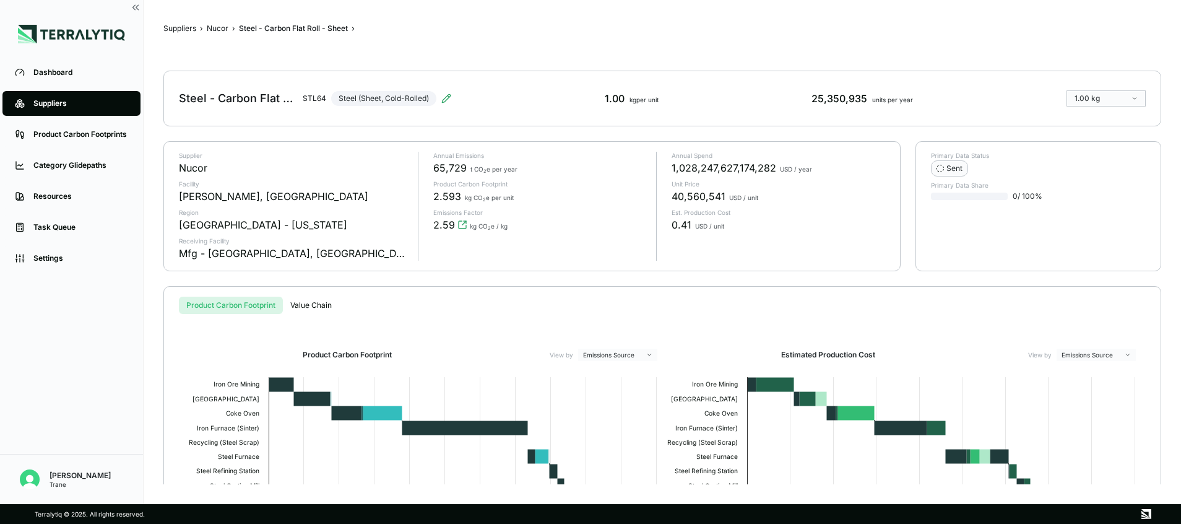
click at [951, 158] on p "Primary Data Status" at bounding box center [1038, 155] width 215 height 7
click at [947, 168] on div "Sent" at bounding box center [949, 168] width 26 height 10
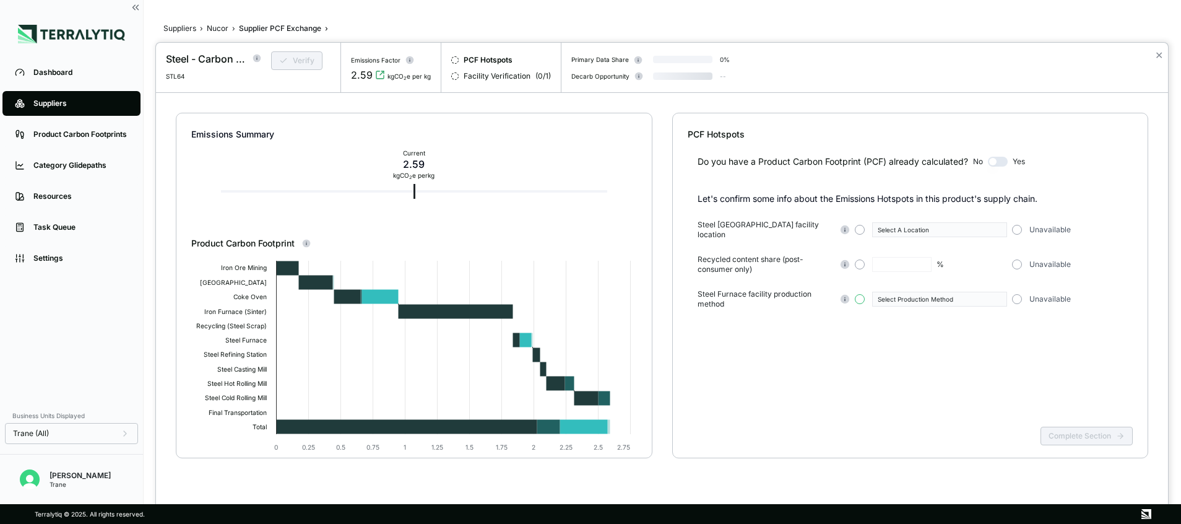
click at [861, 296] on button "button" at bounding box center [860, 299] width 10 height 10
click at [920, 295] on div "Select Production Method" at bounding box center [934, 298] width 115 height 7
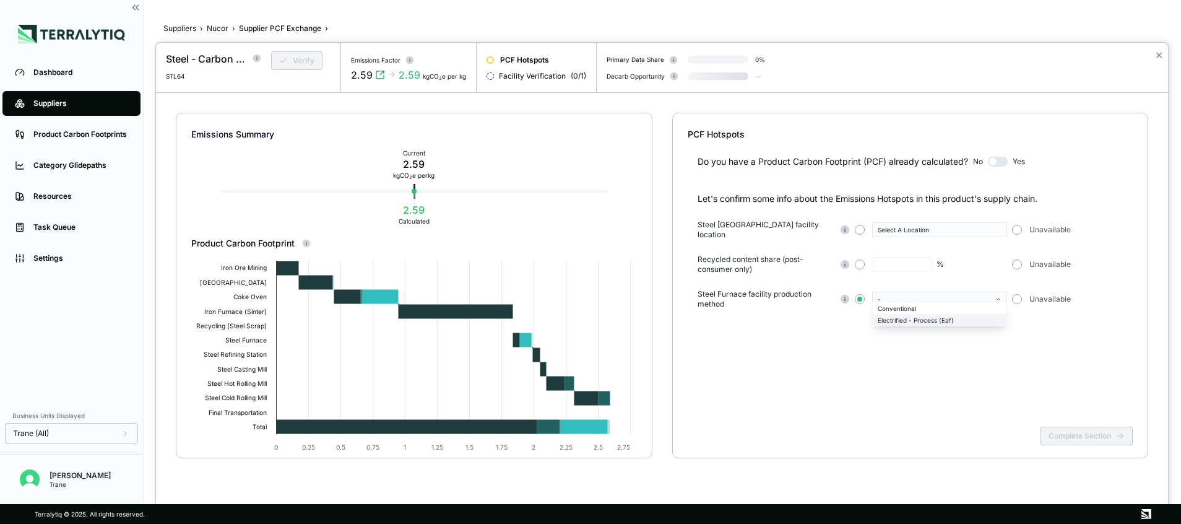
click at [924, 322] on div "Electrified - Process (Eaf)" at bounding box center [939, 319] width 124 height 7
click at [860, 259] on button "button" at bounding box center [860, 264] width 10 height 10
click at [861, 222] on div "Select A Location" at bounding box center [931, 229] width 152 height 15
click at [859, 228] on button "button" at bounding box center [860, 230] width 10 height 10
click at [895, 232] on button "Select A Location" at bounding box center [939, 229] width 135 height 15
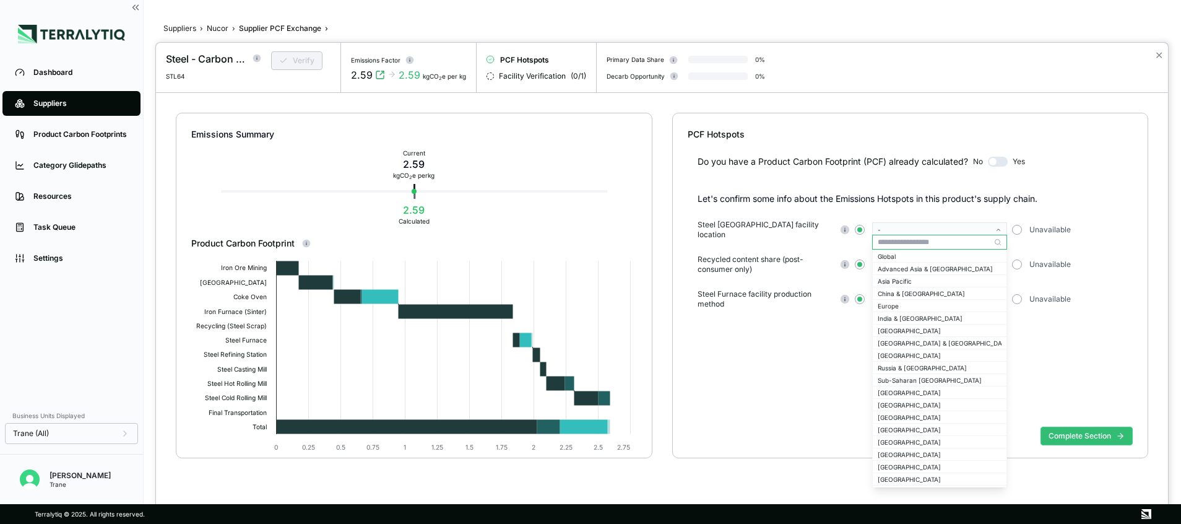
click at [908, 241] on input "text" at bounding box center [940, 242] width 134 height 15
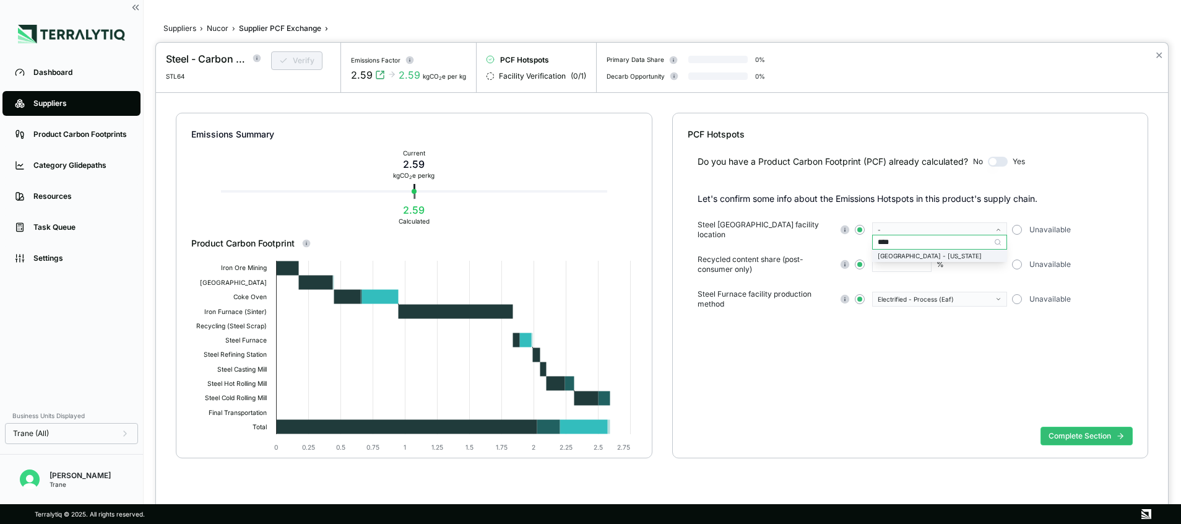
type input "****"
click at [913, 256] on div "[GEOGRAPHIC_DATA] - [US_STATE]" at bounding box center [939, 255] width 124 height 7
click at [915, 260] on input "text" at bounding box center [901, 264] width 59 height 15
click at [896, 254] on div "Recycled content share (post-consumer only) % Unavailable" at bounding box center [915, 264] width 436 height 20
click at [893, 261] on input "text" at bounding box center [901, 264] width 59 height 15
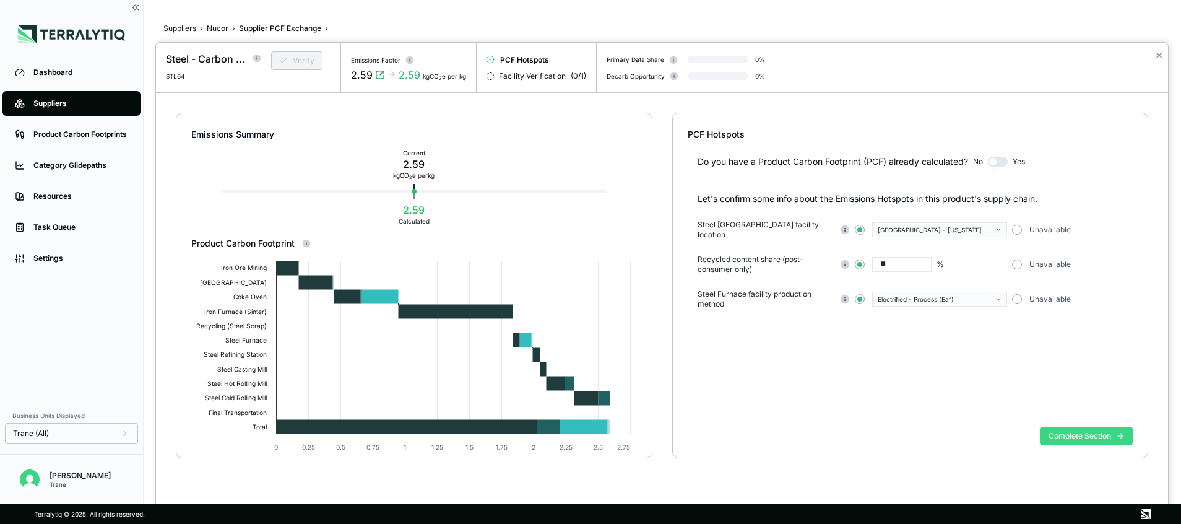
type input "**"
click at [1083, 441] on button "Complete Section" at bounding box center [1086, 435] width 92 height 19
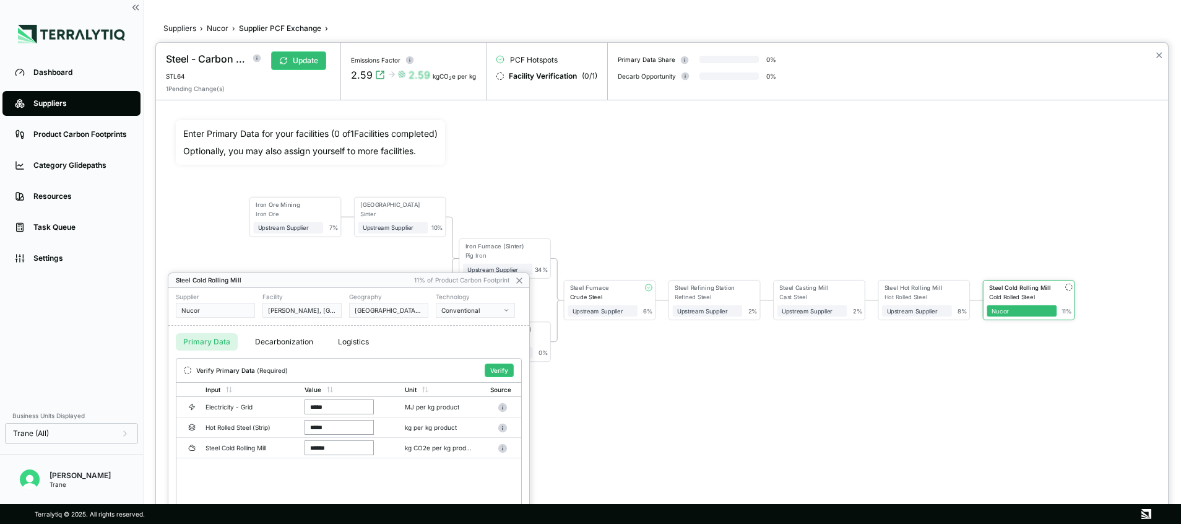
drag, startPoint x: 498, startPoint y: 367, endPoint x: 600, endPoint y: 337, distance: 106.3
click at [600, 523] on div "Steel - Carbon Flat Roll - Sheet STL64 Update 1 Pending Change(s) Emissions Fac…" at bounding box center [590, 524] width 1181 height 0
click at [522, 277] on icon at bounding box center [519, 280] width 10 height 10
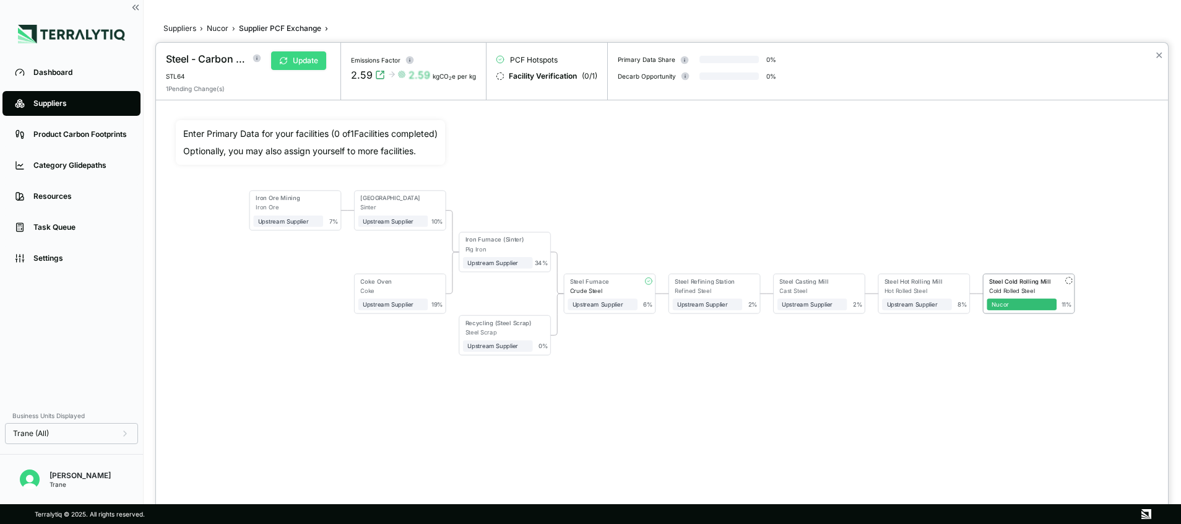
click at [294, 62] on button "Update" at bounding box center [298, 60] width 55 height 19
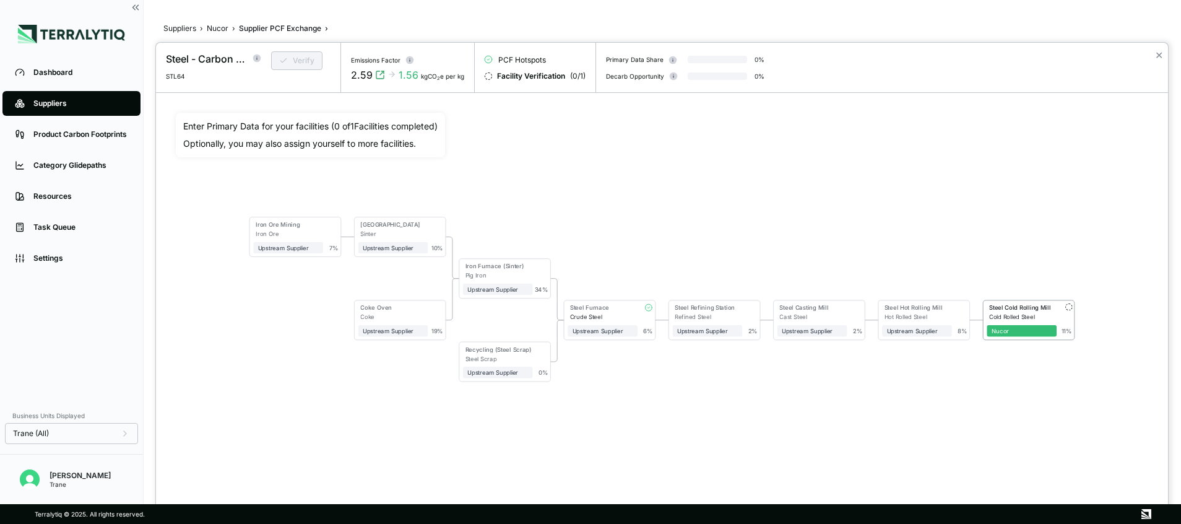
click at [923, 332] on div "Upstream Supplier" at bounding box center [917, 330] width 61 height 7
click at [946, 308] on div "Steel Hot Rolling Mill" at bounding box center [915, 307] width 63 height 7
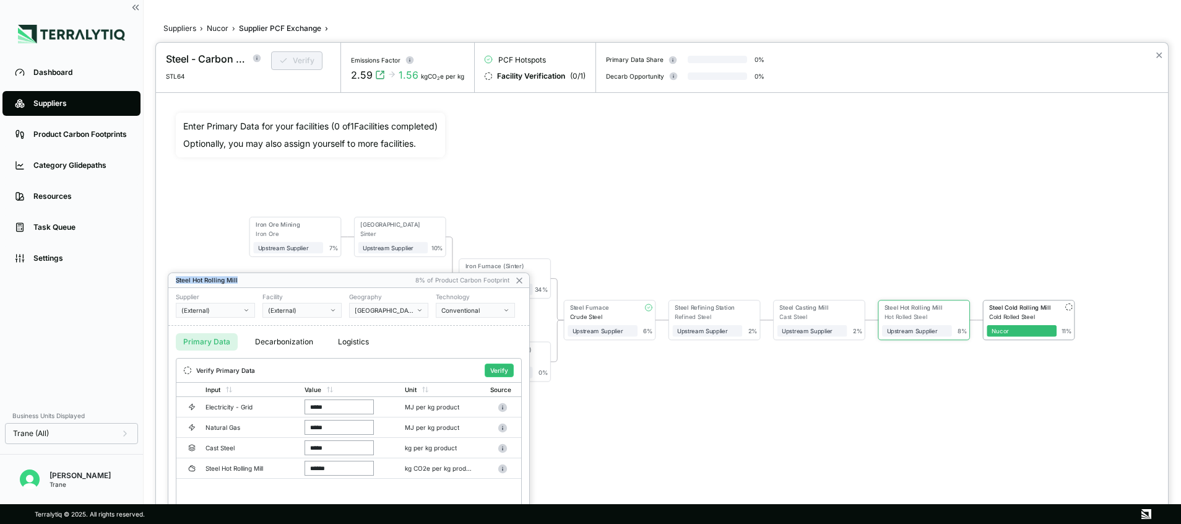
drag, startPoint x: 384, startPoint y: 275, endPoint x: 397, endPoint y: 259, distance: 20.3
click at [397, 523] on div "Steel - Carbon Flat Roll - Sheet STL64 Verify Emissions Factor 2.59 1.56 kgCO 2…" at bounding box center [590, 524] width 1181 height 0
drag, startPoint x: 397, startPoint y: 259, endPoint x: 515, endPoint y: 275, distance: 119.3
click at [515, 275] on icon at bounding box center [519, 280] width 10 height 10
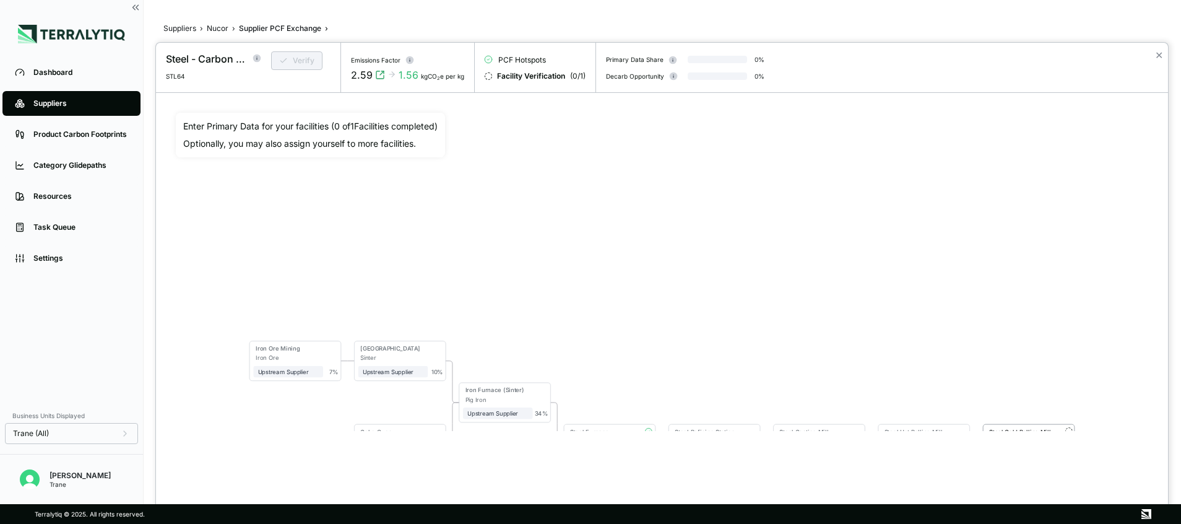
click at [284, 53] on div "Verify" at bounding box center [295, 65] width 69 height 28
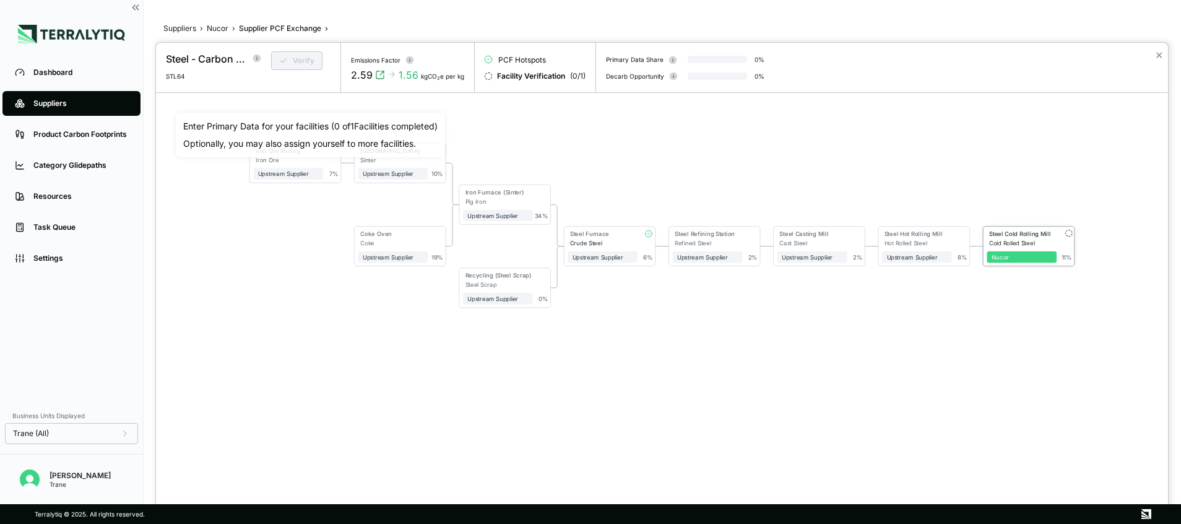
click at [1019, 254] on div "Nucor" at bounding box center [1021, 256] width 61 height 7
click at [1043, 246] on div "Cold Rolled Steel" at bounding box center [1022, 242] width 67 height 7
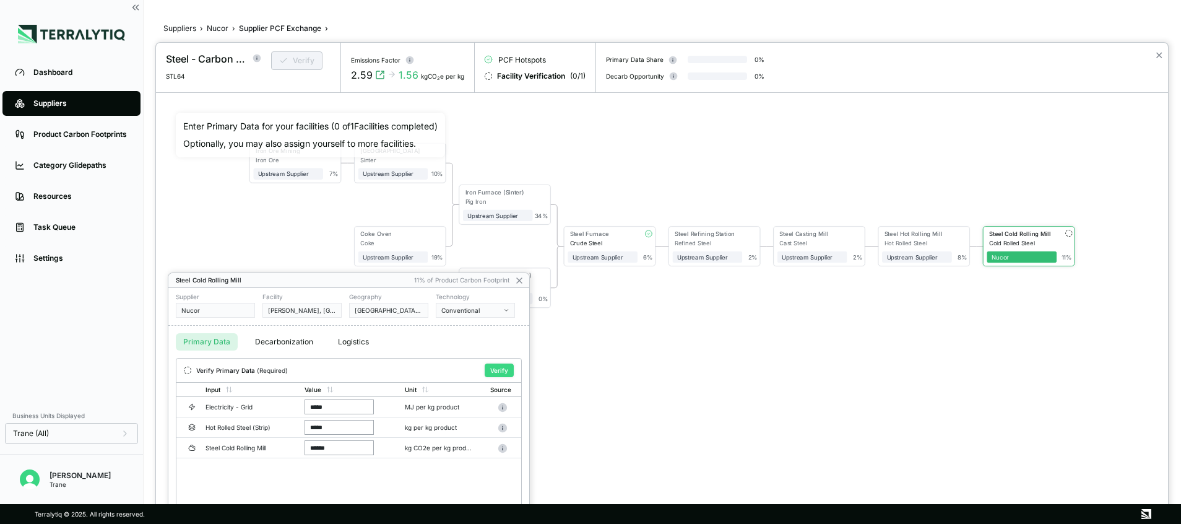
click at [504, 369] on button "Verify" at bounding box center [499, 370] width 29 height 14
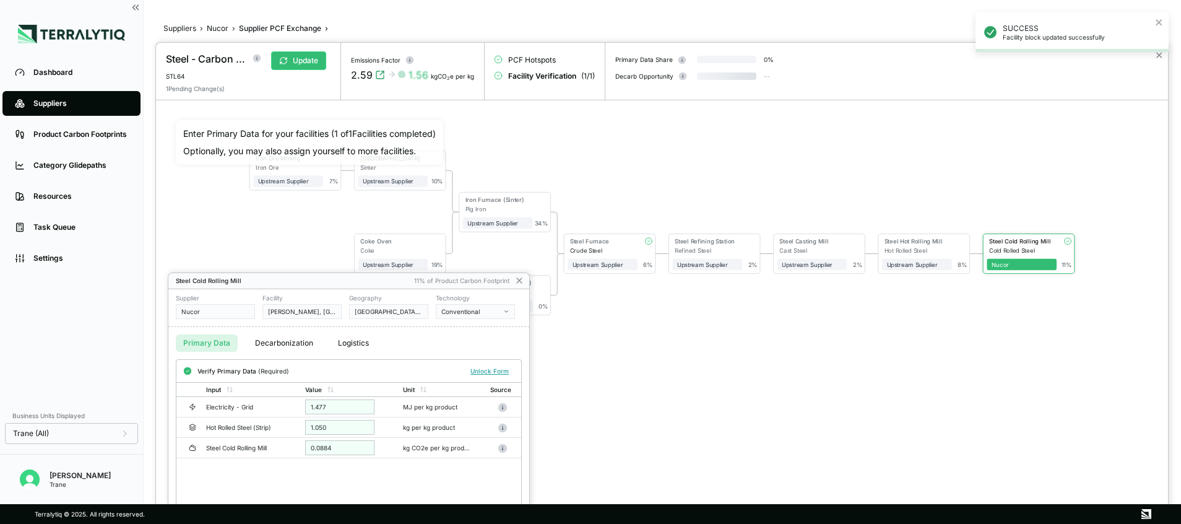
click at [467, 316] on button "Conventional" at bounding box center [475, 311] width 79 height 15
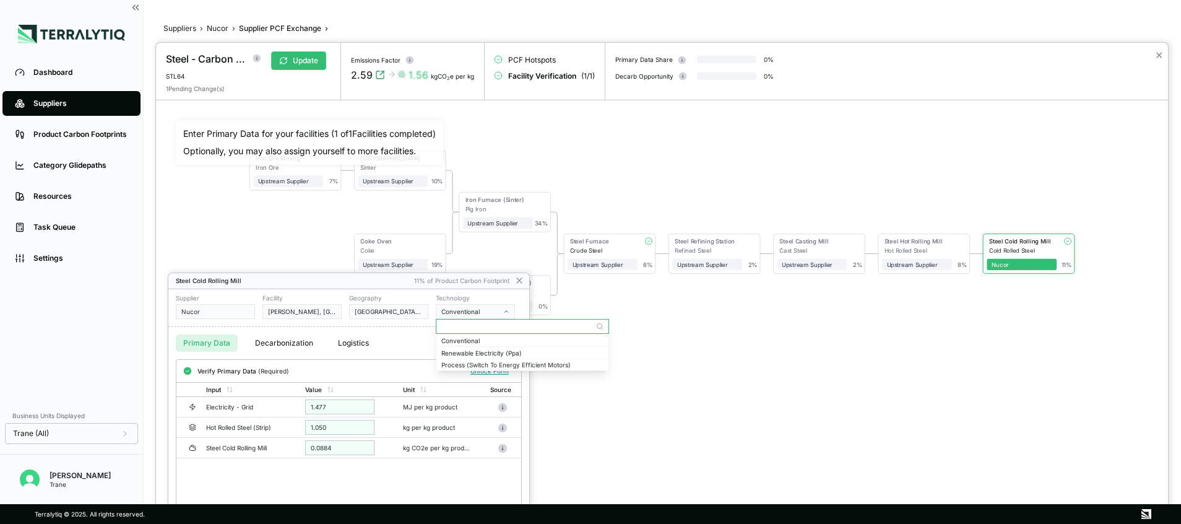
click at [418, 337] on div "Primary Data Decarbonization Logistics" at bounding box center [348, 343] width 361 height 32
click at [514, 275] on icon at bounding box center [519, 280] width 10 height 10
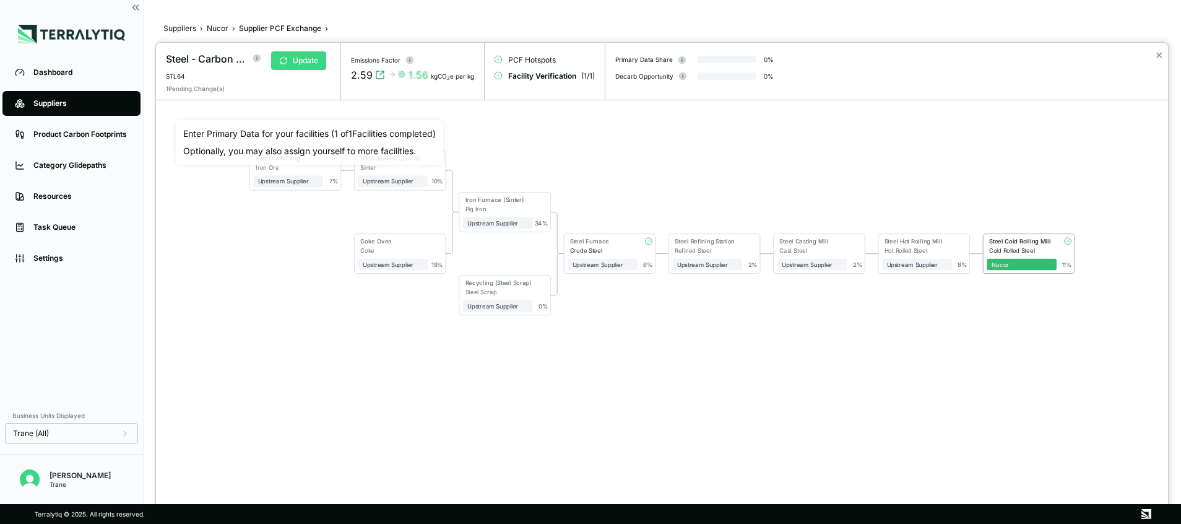
click at [282, 53] on button "Update" at bounding box center [298, 60] width 55 height 19
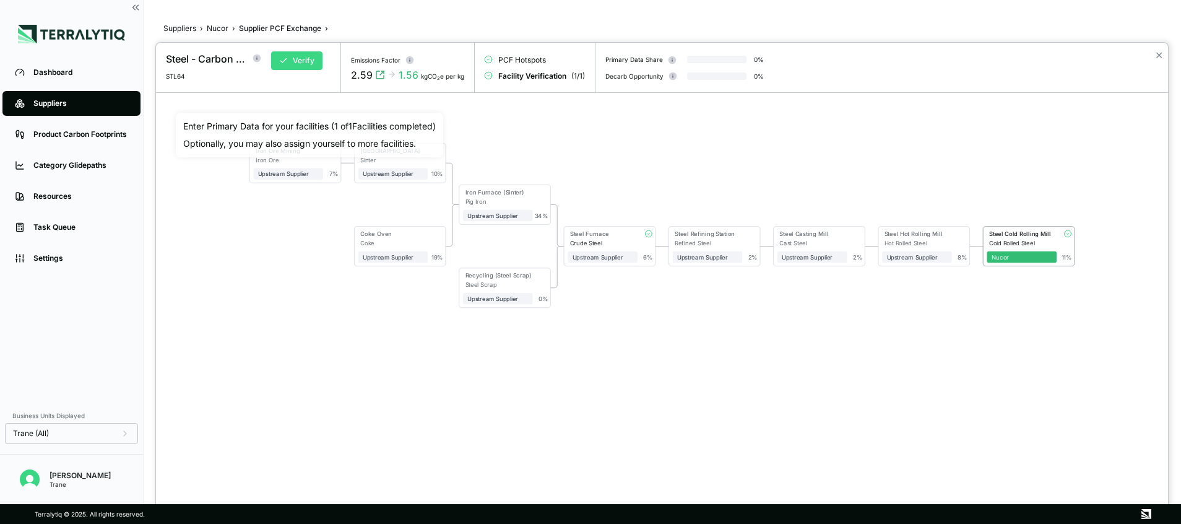
click at [291, 54] on button "Verify" at bounding box center [296, 60] width 51 height 19
click at [74, 68] on div at bounding box center [590, 262] width 1181 height 524
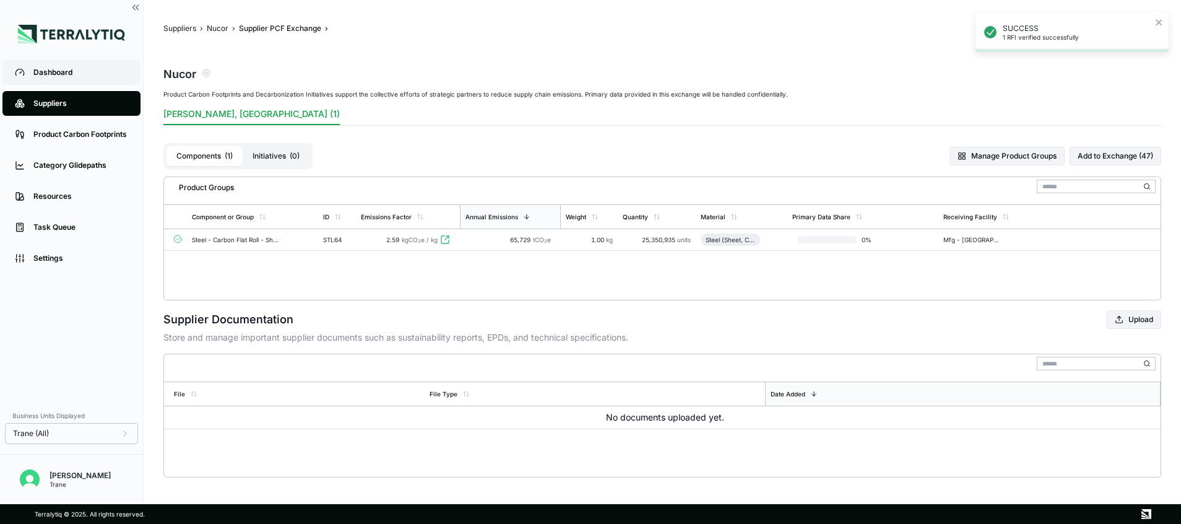
click at [56, 72] on div "Dashboard" at bounding box center [80, 72] width 95 height 10
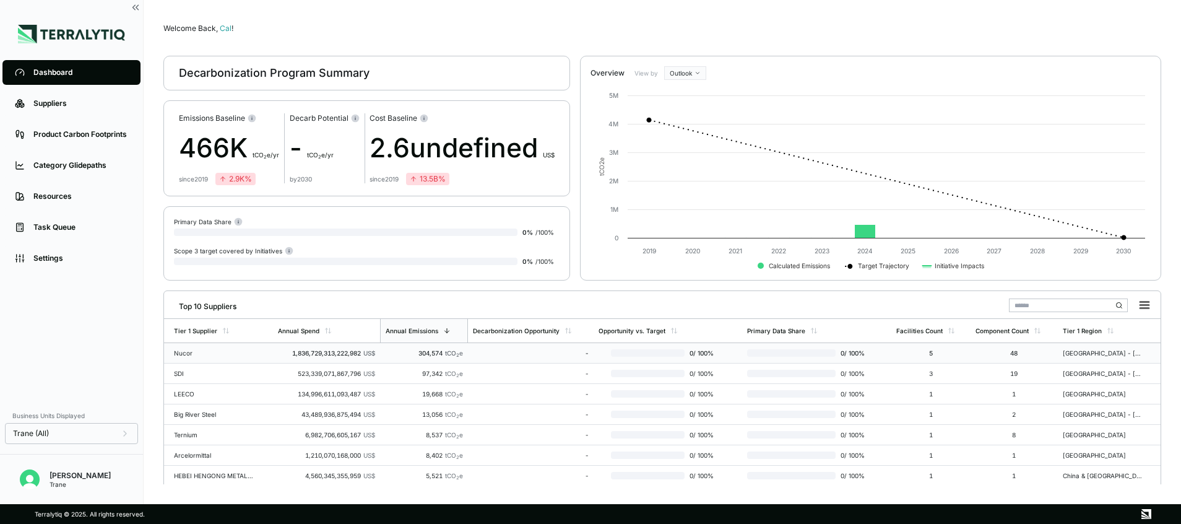
click at [366, 349] on div "1,836,729,313,222,982 US$" at bounding box center [326, 352] width 97 height 7
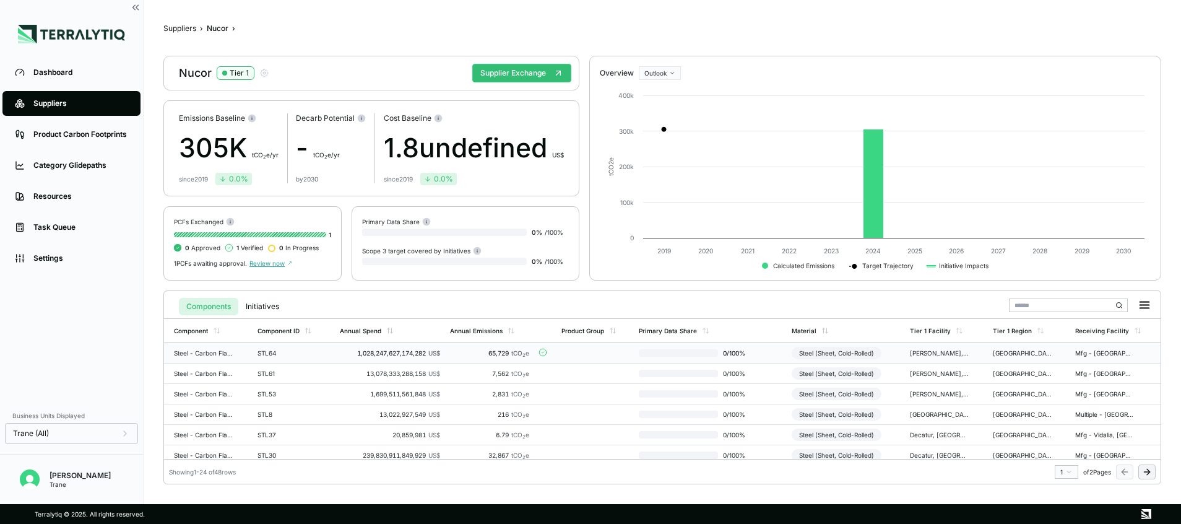
click at [468, 350] on div "65,729 tCO 2 e" at bounding box center [489, 352] width 79 height 7
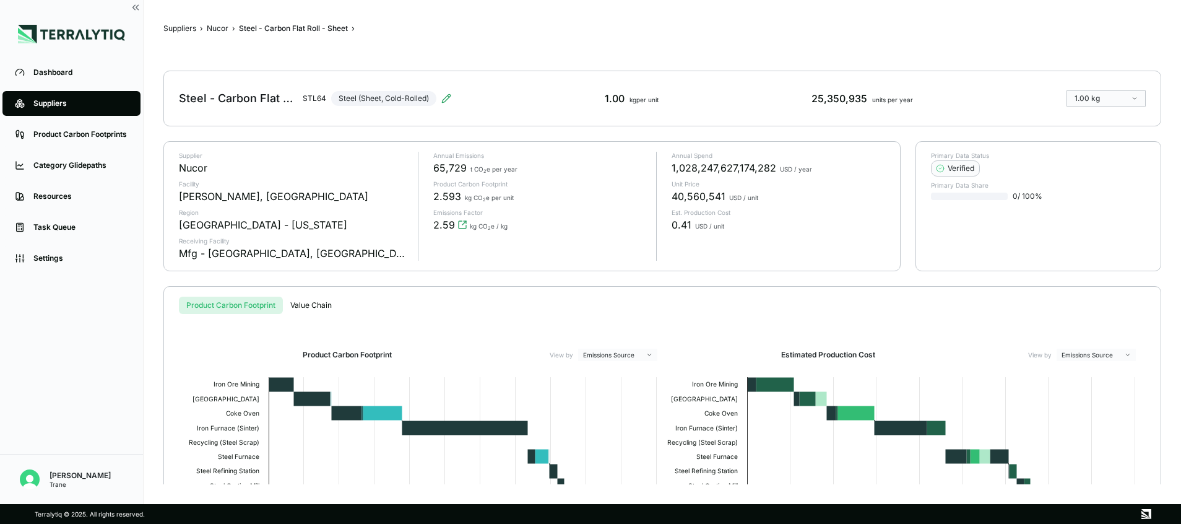
scroll to position [12, 0]
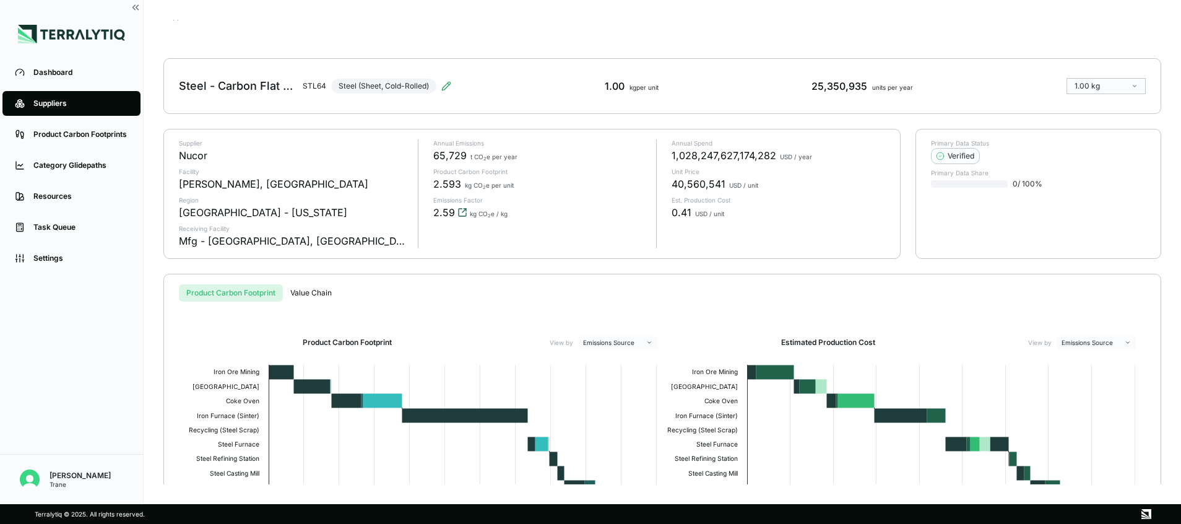
click at [458, 210] on icon "View audit trail" at bounding box center [462, 212] width 10 height 10
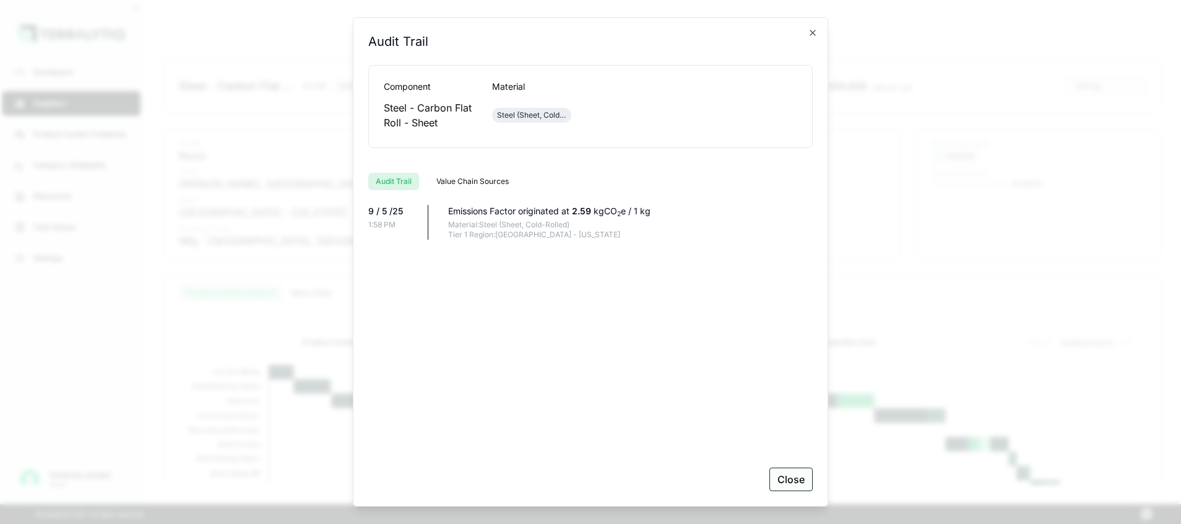
click at [791, 483] on button "Close" at bounding box center [790, 479] width 43 height 24
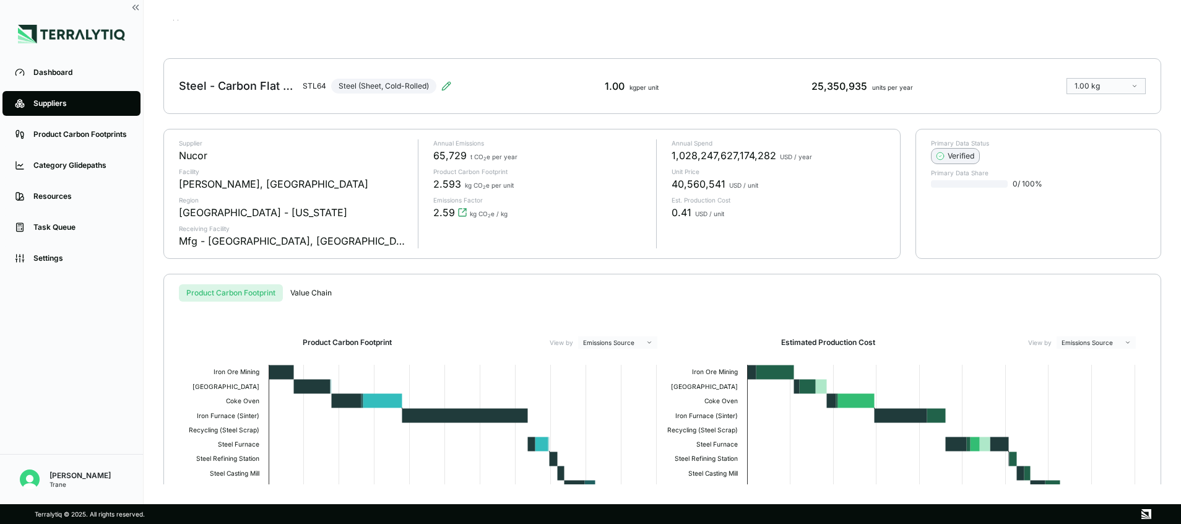
click at [950, 152] on div "Verified" at bounding box center [955, 156] width 38 height 10
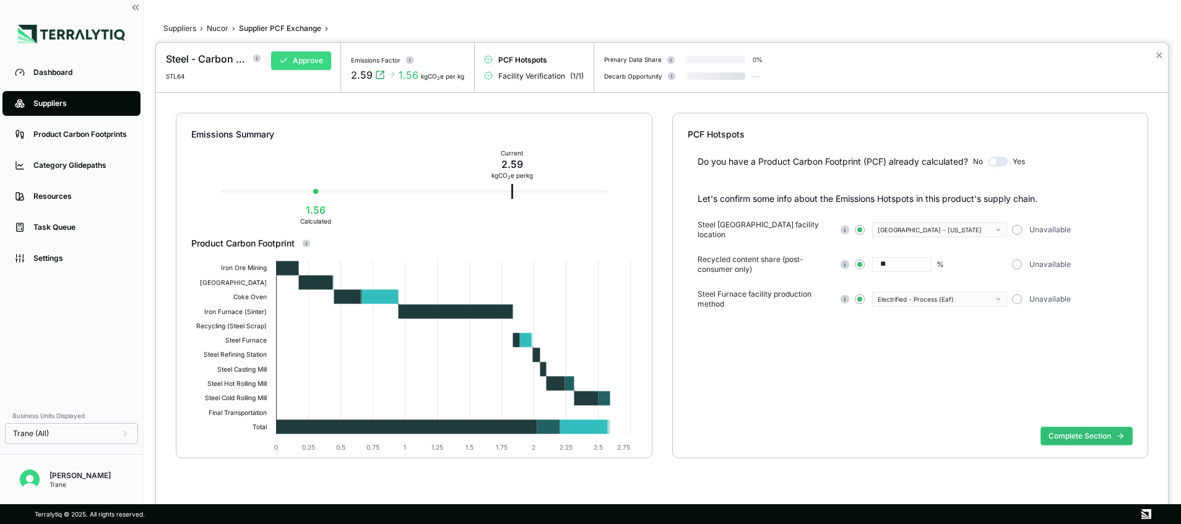
click at [298, 60] on button "Approve" at bounding box center [301, 60] width 60 height 19
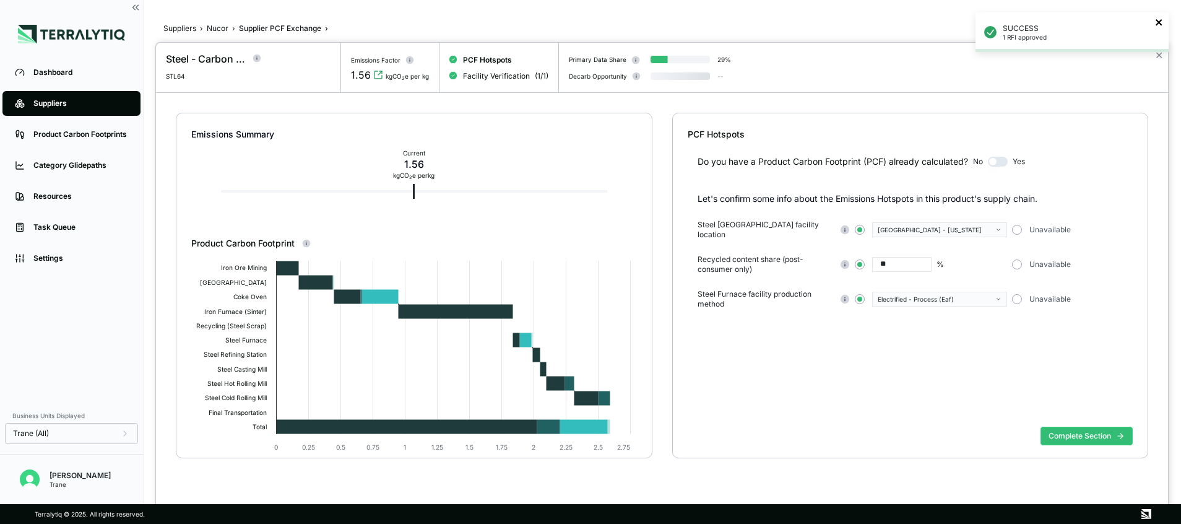
click at [1156, 20] on icon "close" at bounding box center [1158, 22] width 6 height 6
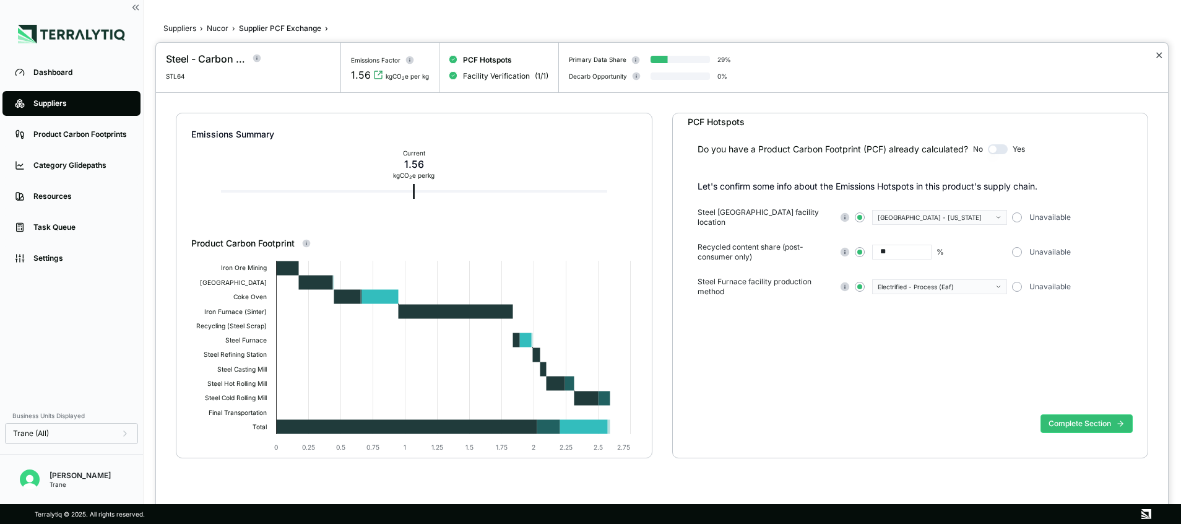
click at [1161, 53] on button "✕" at bounding box center [1159, 55] width 8 height 15
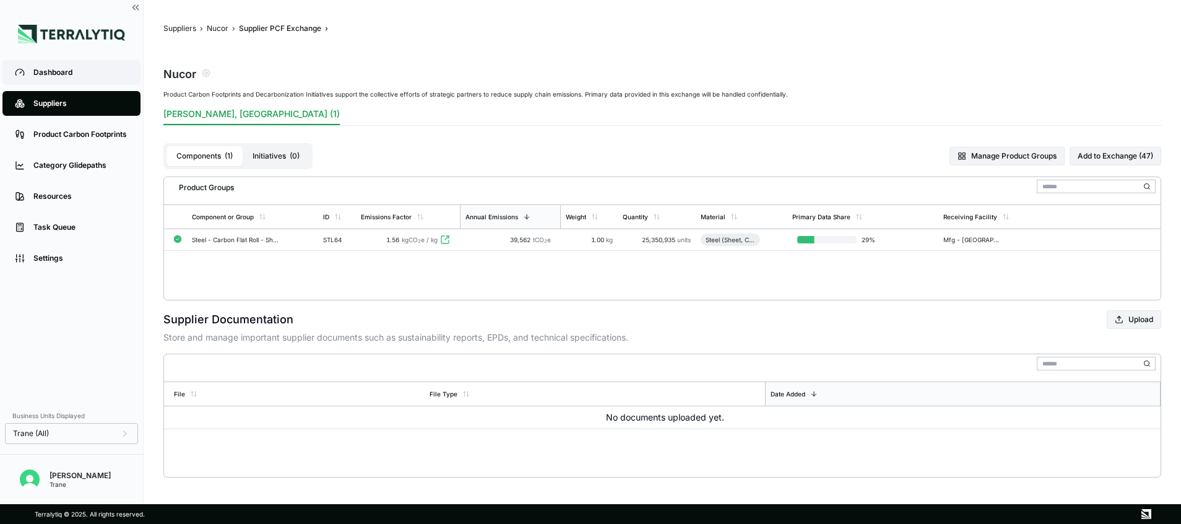
click at [61, 69] on div "Dashboard" at bounding box center [80, 72] width 95 height 10
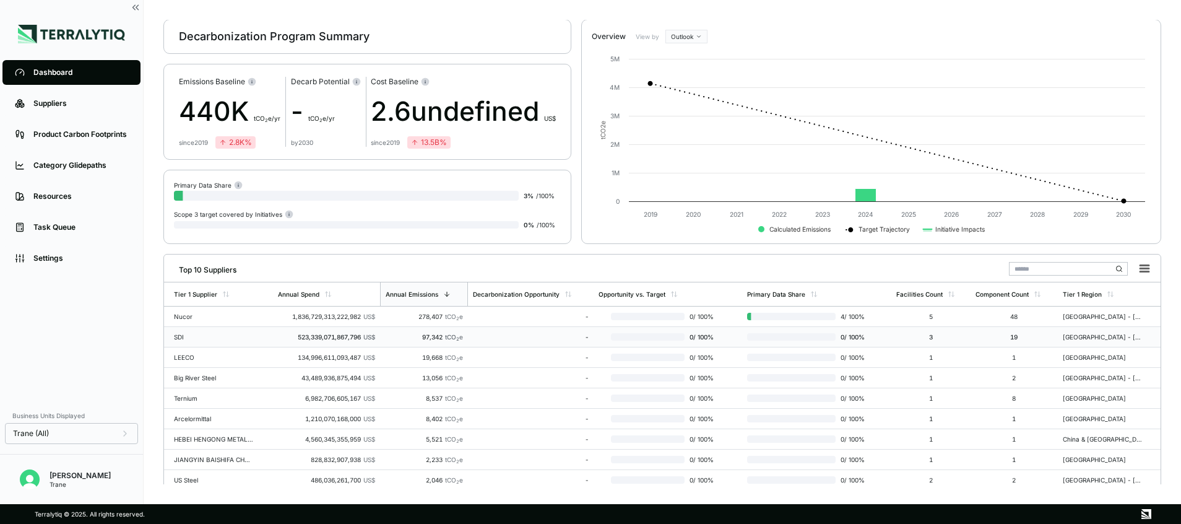
scroll to position [35, 0]
